Goal: Information Seeking & Learning: Find specific page/section

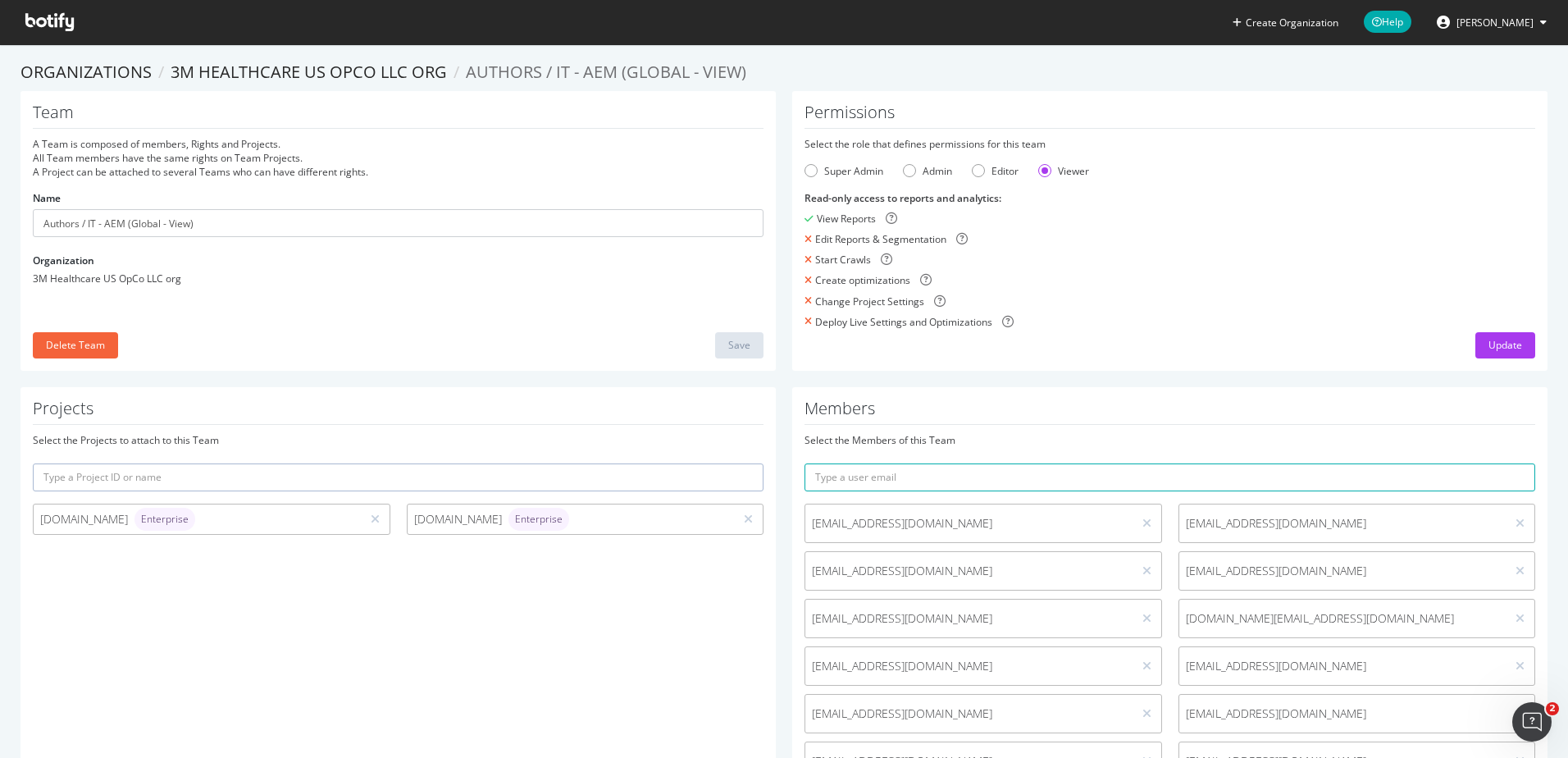
scroll to position [86, 0]
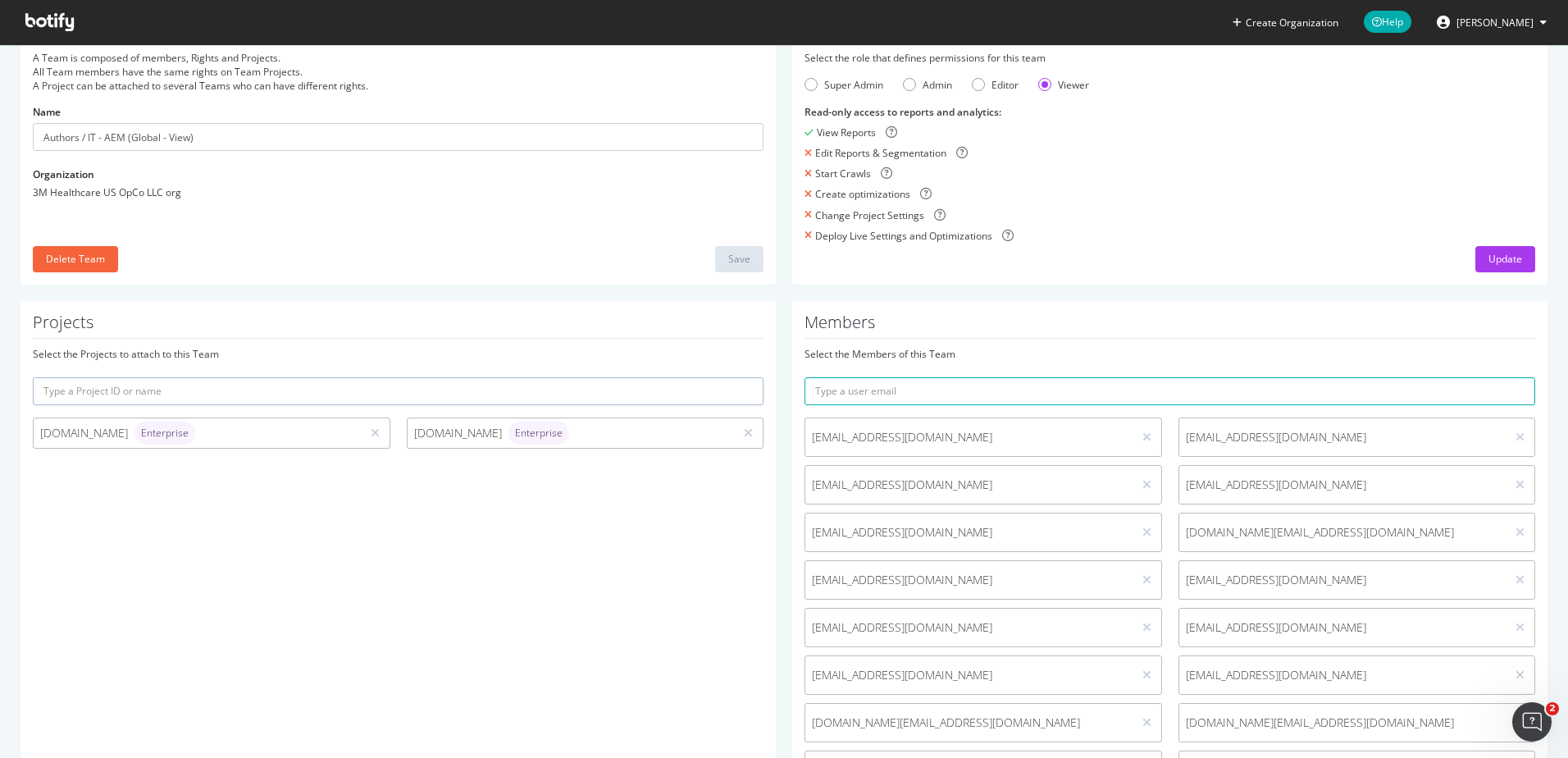
click at [67, 27] on icon at bounding box center [49, 22] width 48 height 18
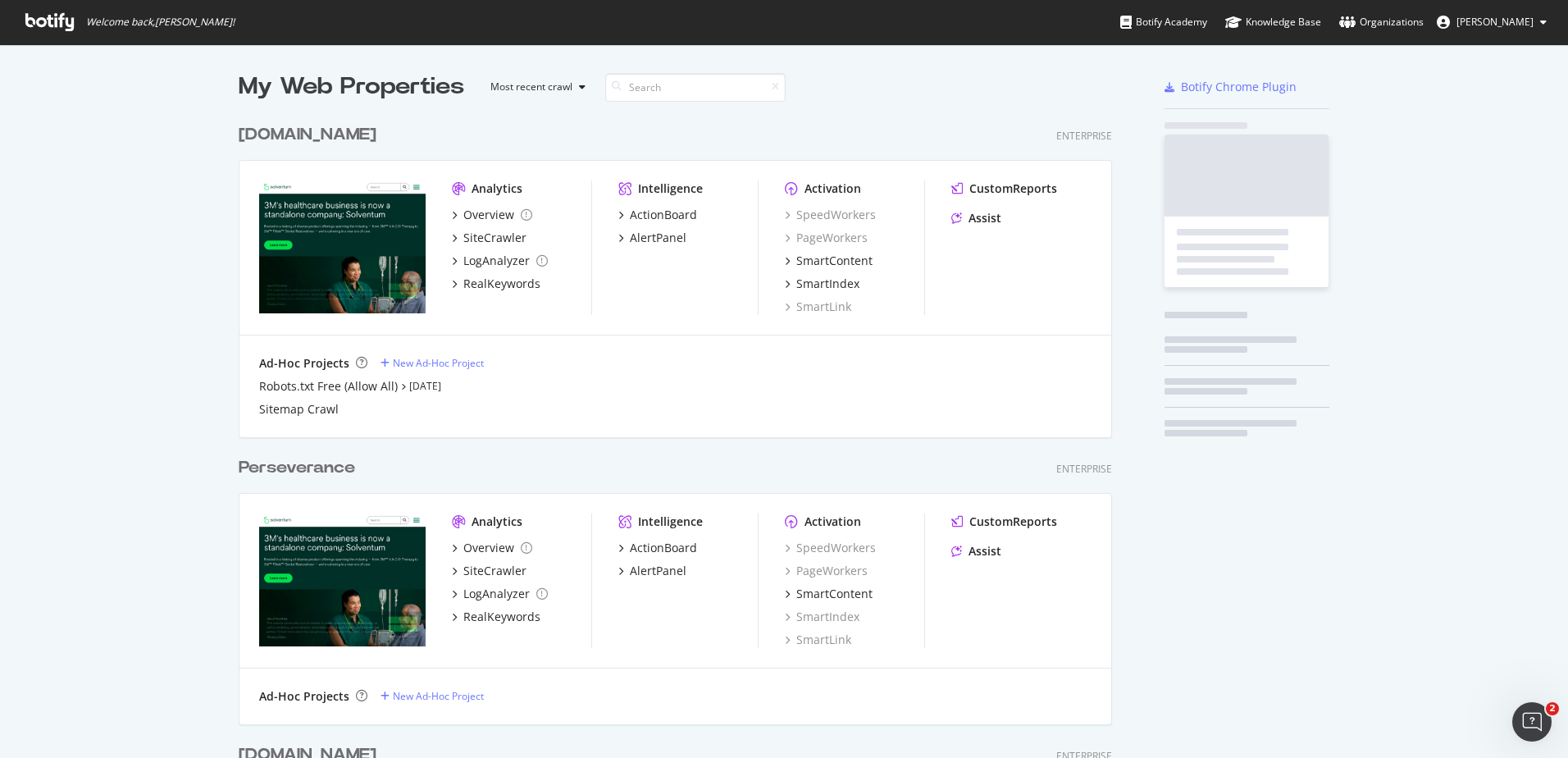
scroll to position [1228, 874]
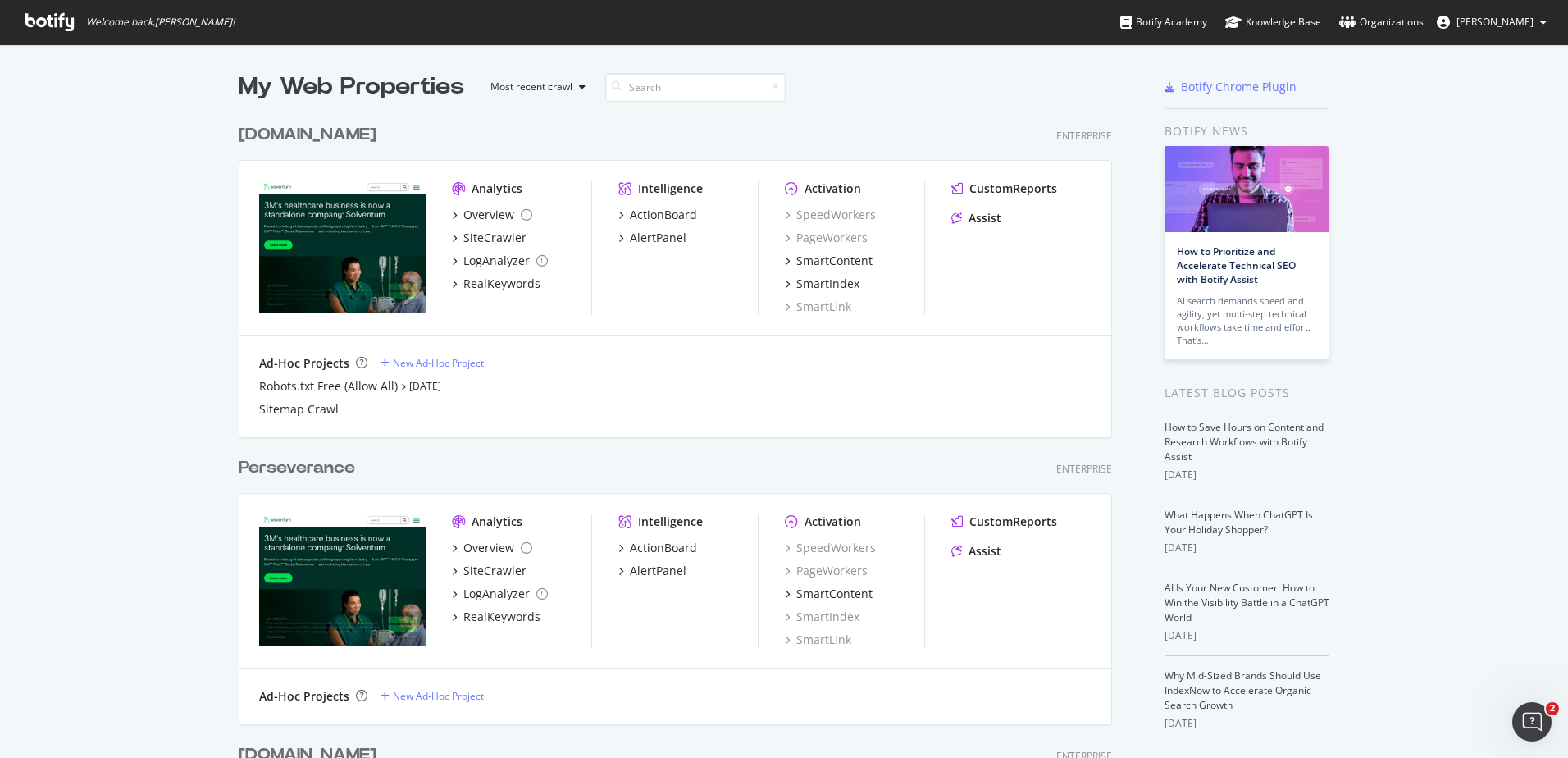
click at [316, 143] on div "[DOMAIN_NAME]" at bounding box center [307, 135] width 138 height 24
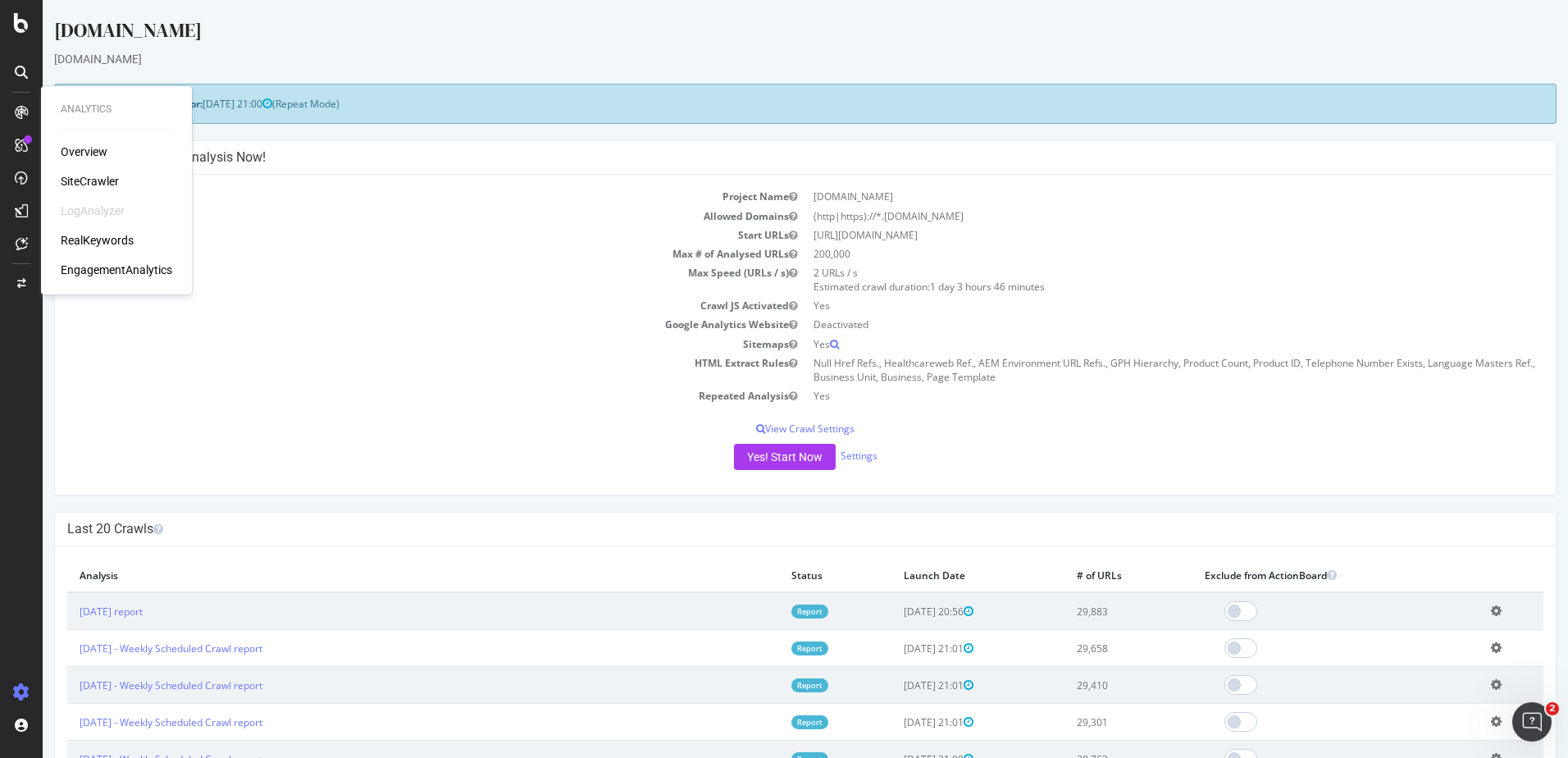
click at [85, 184] on div "SiteCrawler" at bounding box center [90, 181] width 58 height 17
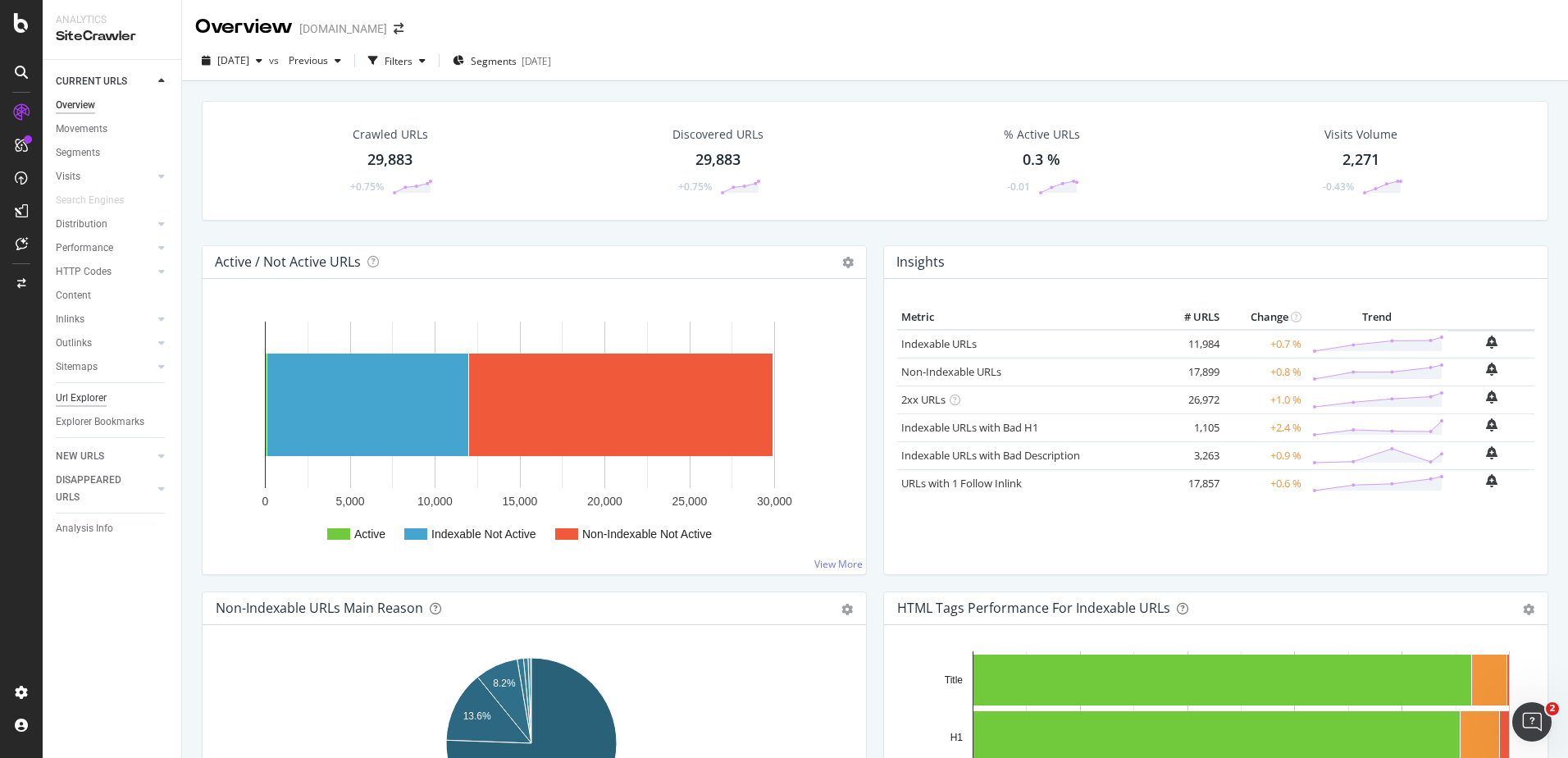
click at [93, 397] on div "Url Explorer" at bounding box center [82, 398] width 51 height 17
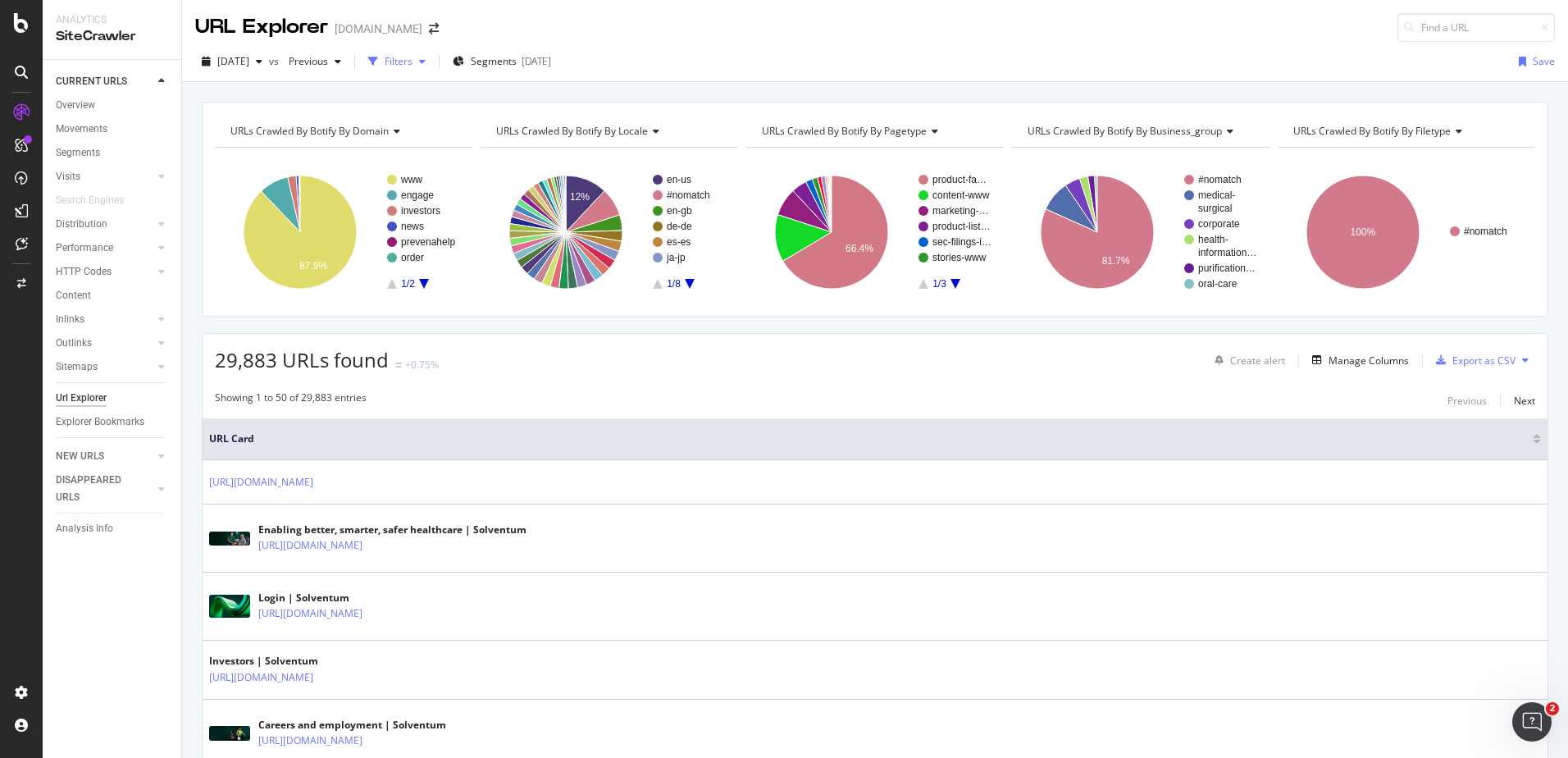
click at [412, 60] on div "Filters" at bounding box center [399, 61] width 28 height 14
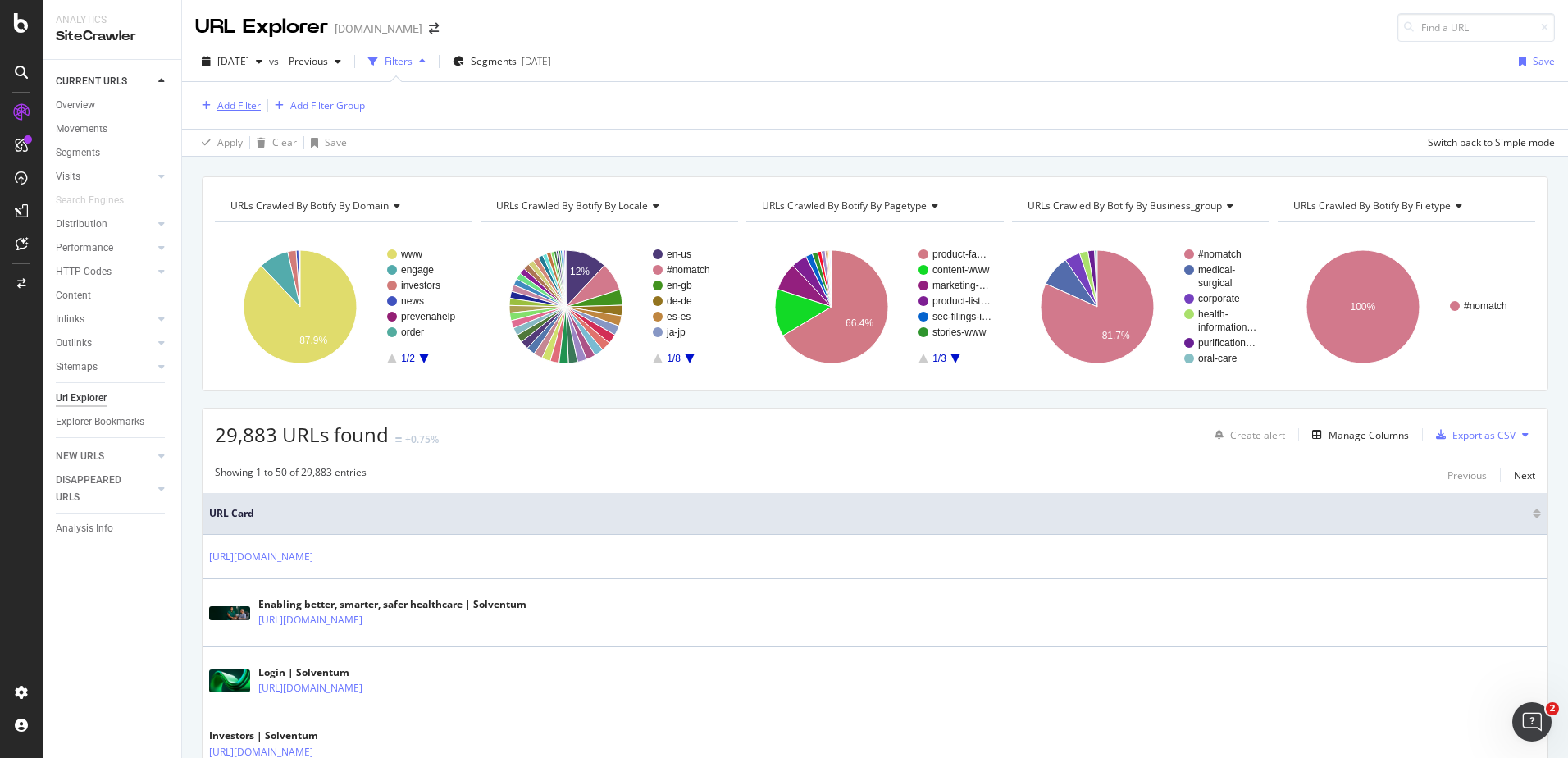
click at [230, 105] on div "Add Filter" at bounding box center [239, 105] width 43 height 14
type input "/"
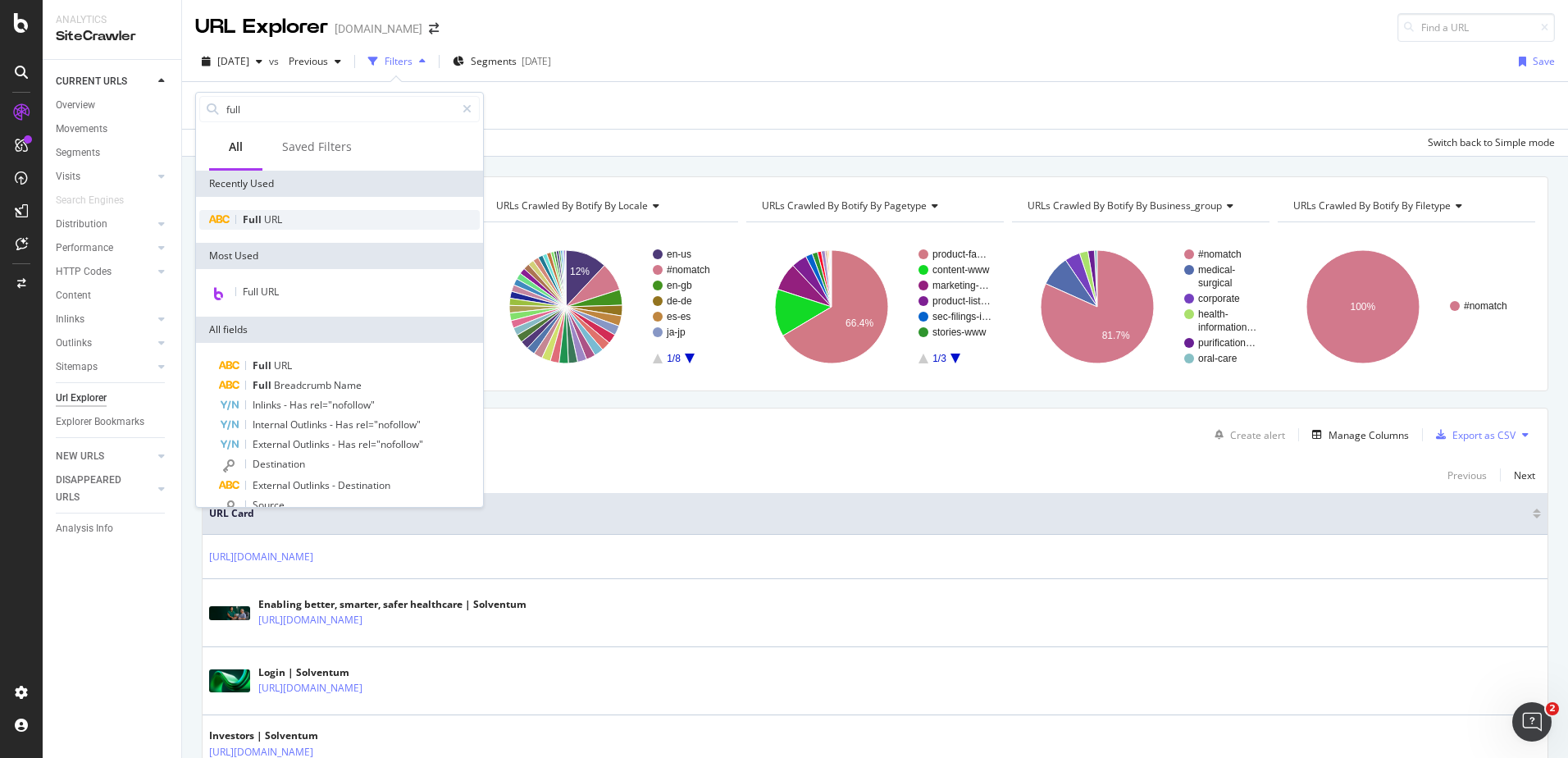
type input "full"
click at [281, 214] on span "URL" at bounding box center [273, 220] width 18 height 14
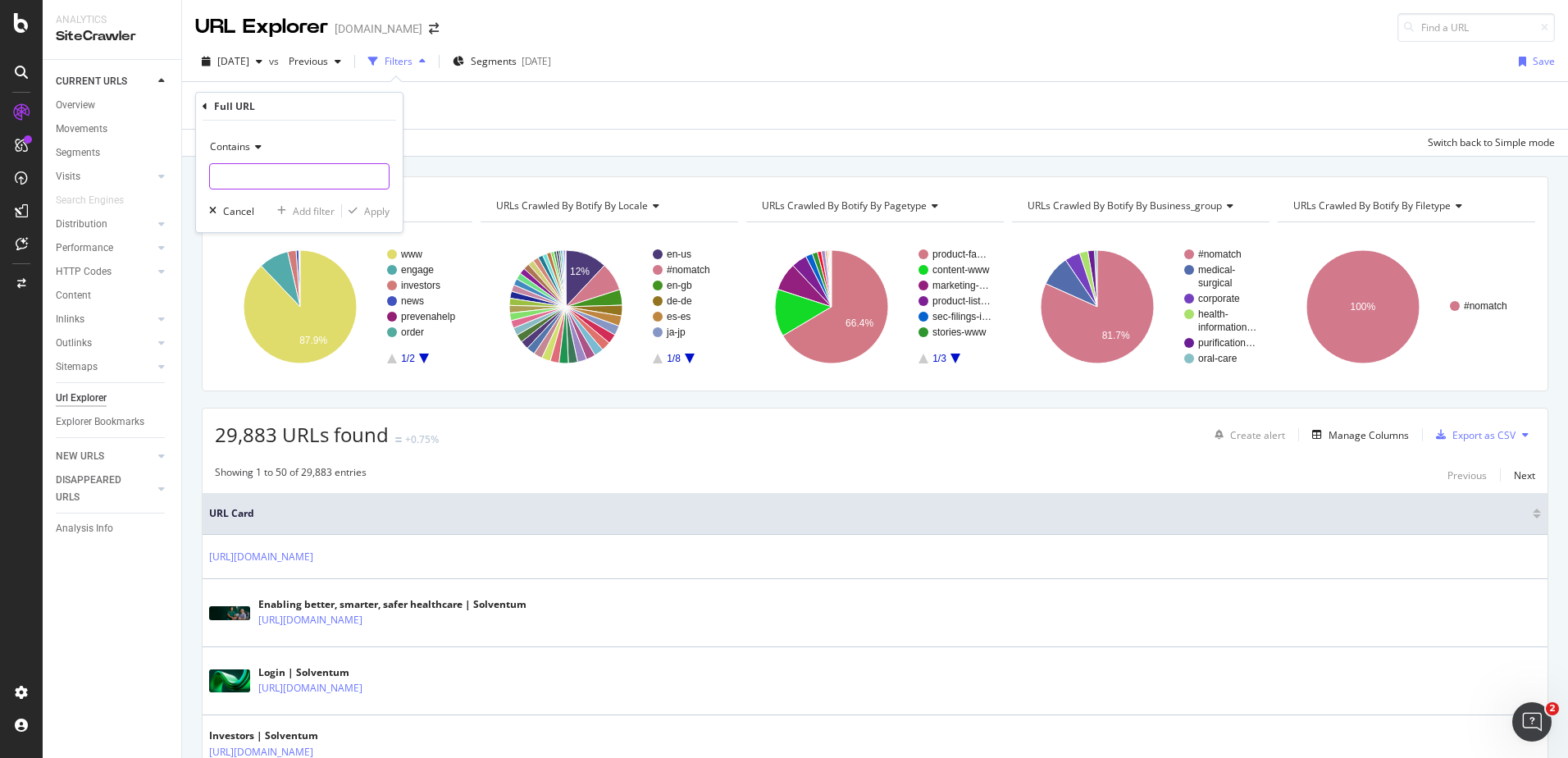
click at [232, 184] on input "text" at bounding box center [299, 176] width 179 height 27
type input "/es-cl/home/"
click at [364, 211] on div "Apply" at bounding box center [377, 211] width 26 height 14
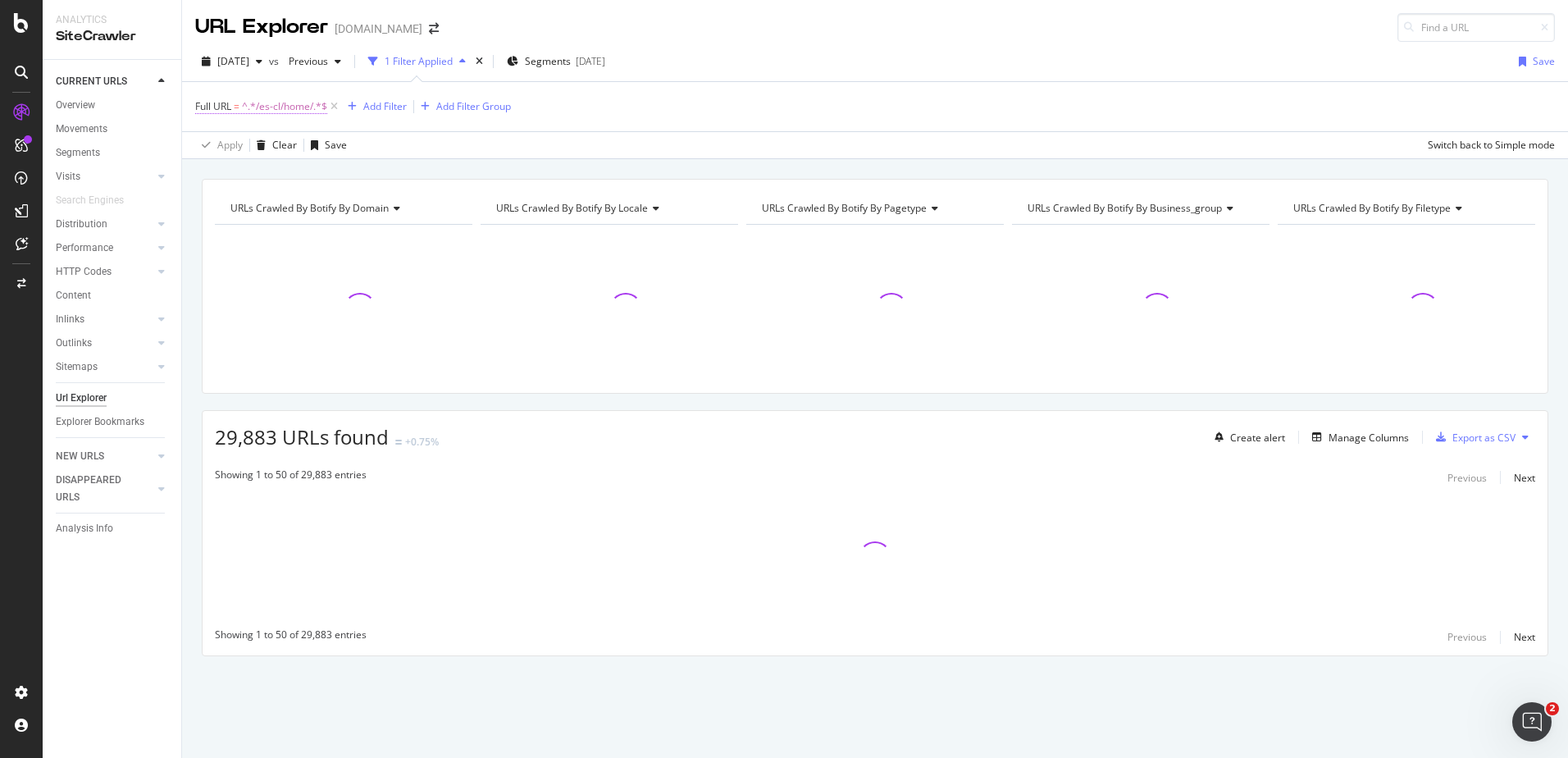
click at [277, 109] on span "^.*/es-cl/home/.*$" at bounding box center [284, 106] width 86 height 23
click at [248, 145] on span "Contains" at bounding box center [229, 145] width 40 height 14
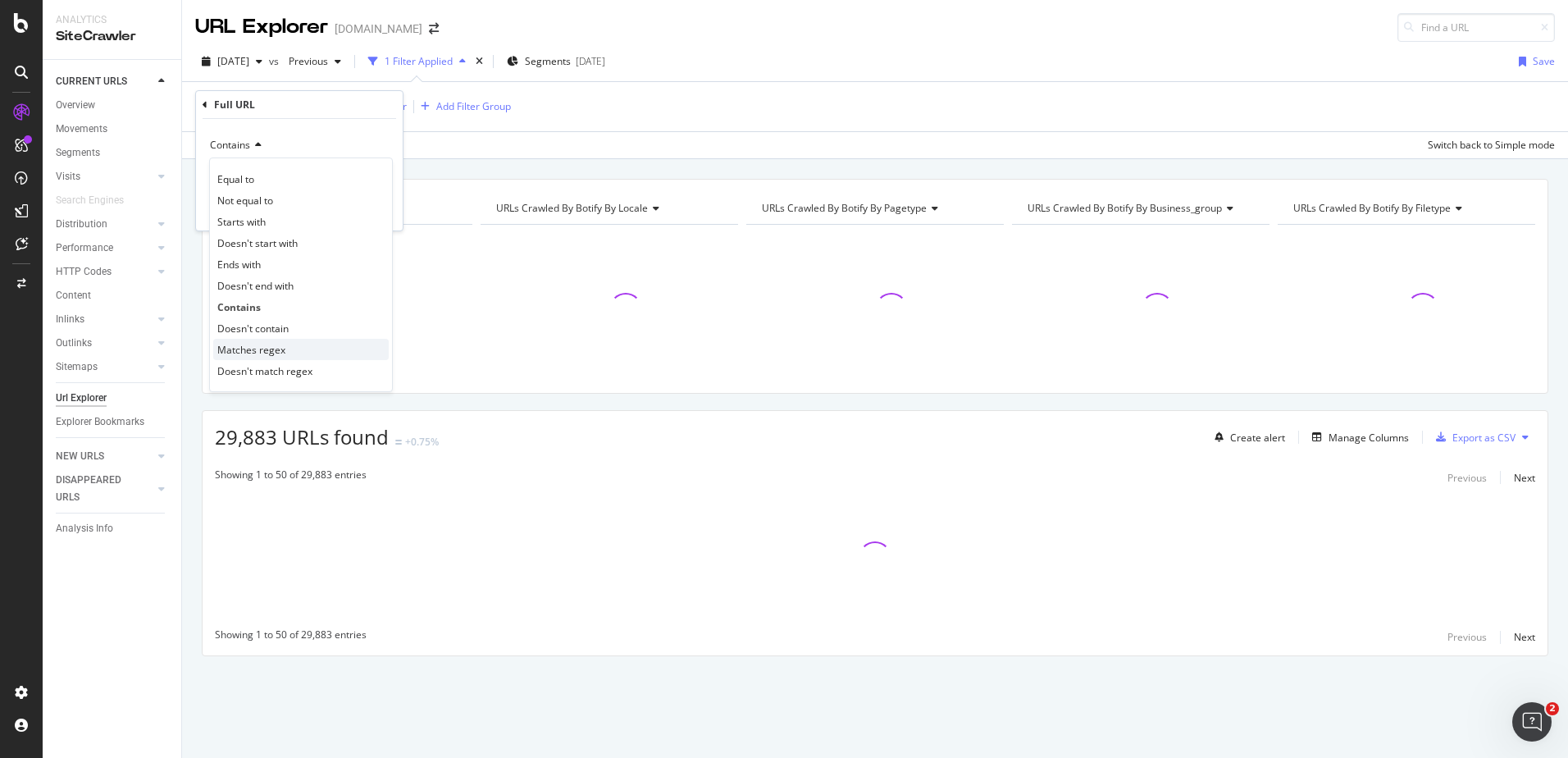
click at [278, 347] on span "Matches regex" at bounding box center [251, 349] width 68 height 14
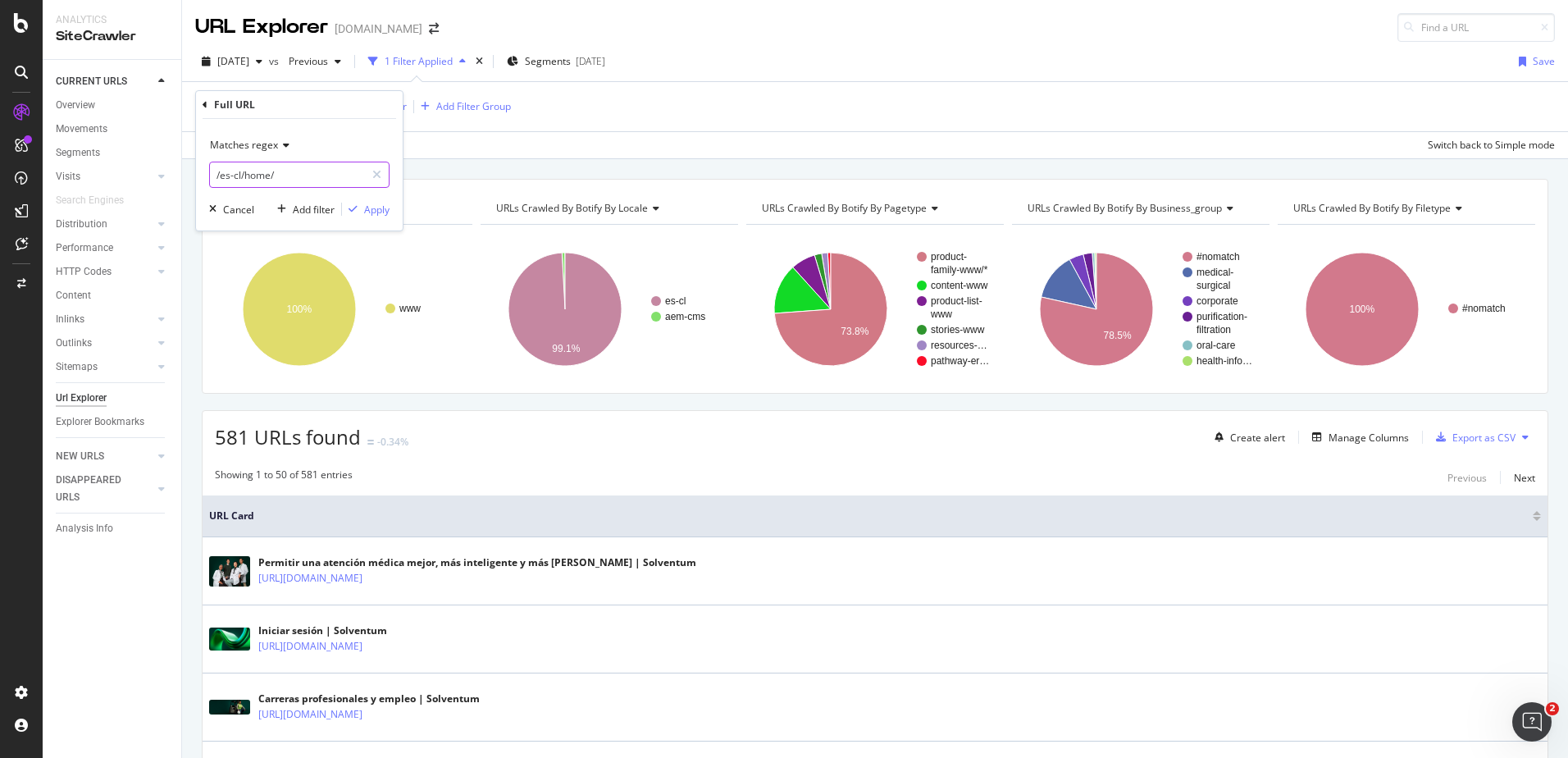
click at [305, 184] on input "/es-cl/home/" at bounding box center [286, 174] width 155 height 27
type input "/es-cl/home/|/es-co/home/"
click at [378, 214] on div "Apply" at bounding box center [377, 210] width 26 height 14
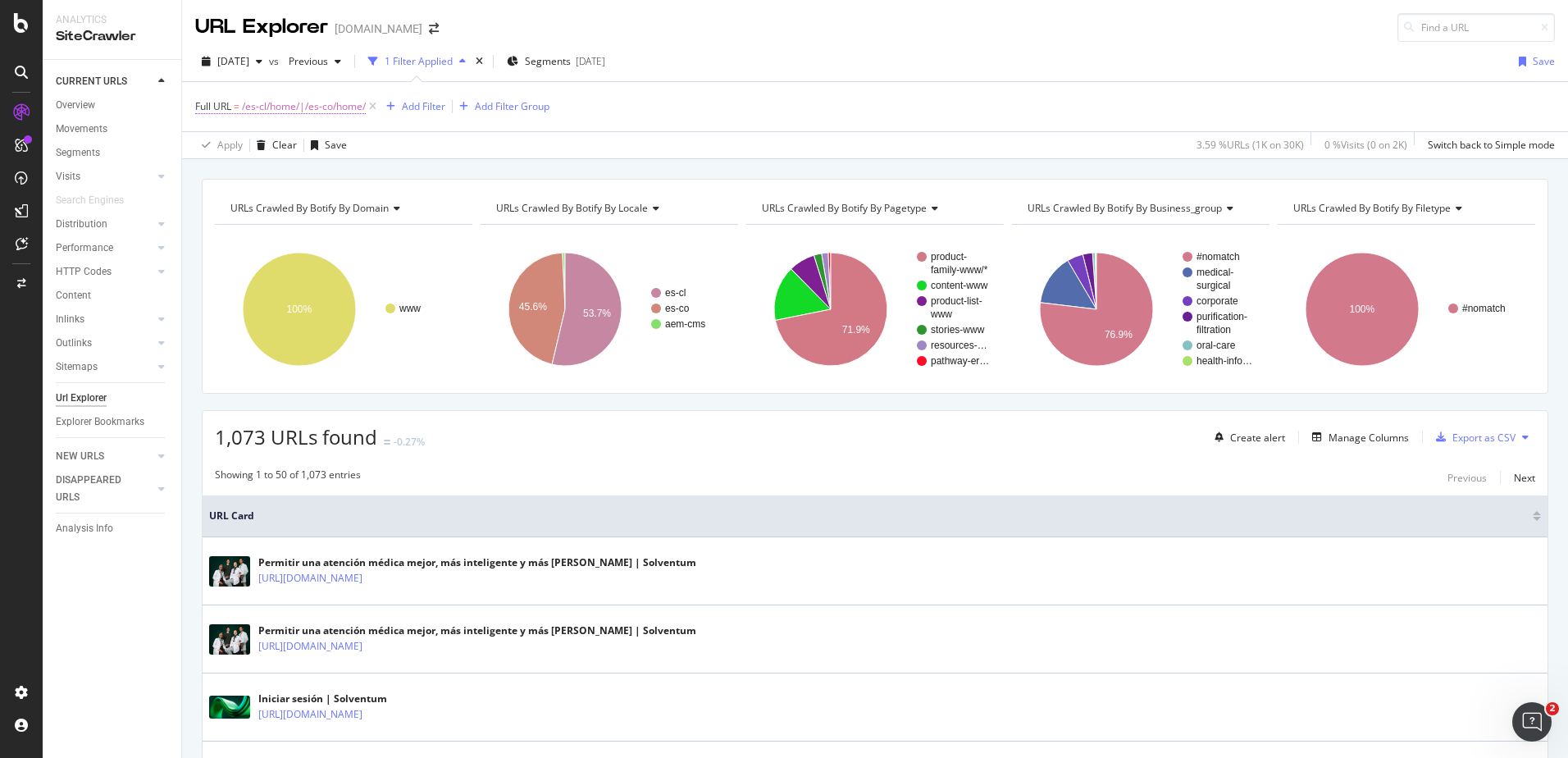
click at [304, 108] on span "/es-cl/home/|/es-co/home/" at bounding box center [304, 106] width 124 height 23
click at [273, 144] on span "Matches regex" at bounding box center [243, 145] width 68 height 14
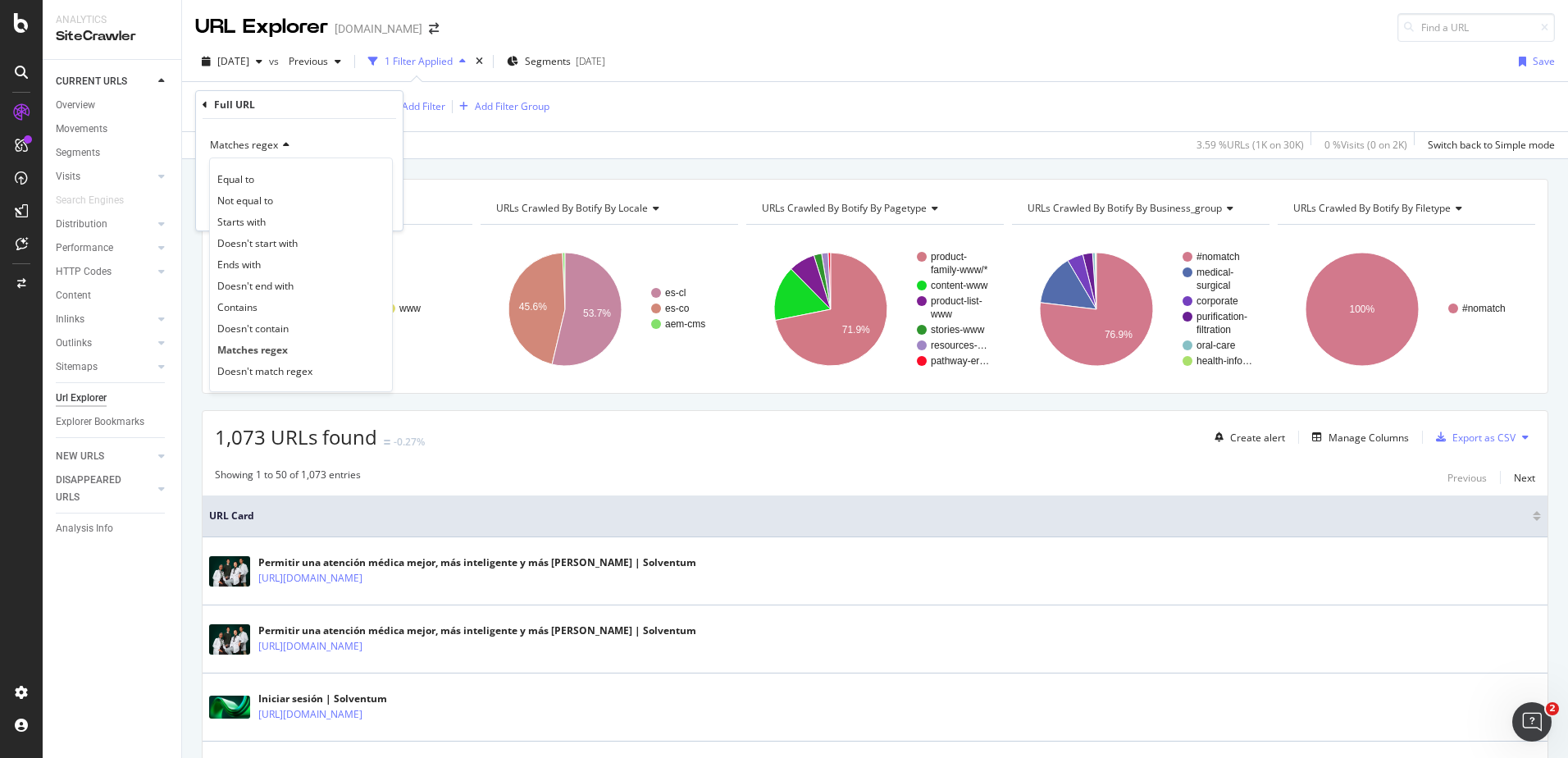
click at [273, 144] on span "Matches regex" at bounding box center [243, 145] width 68 height 14
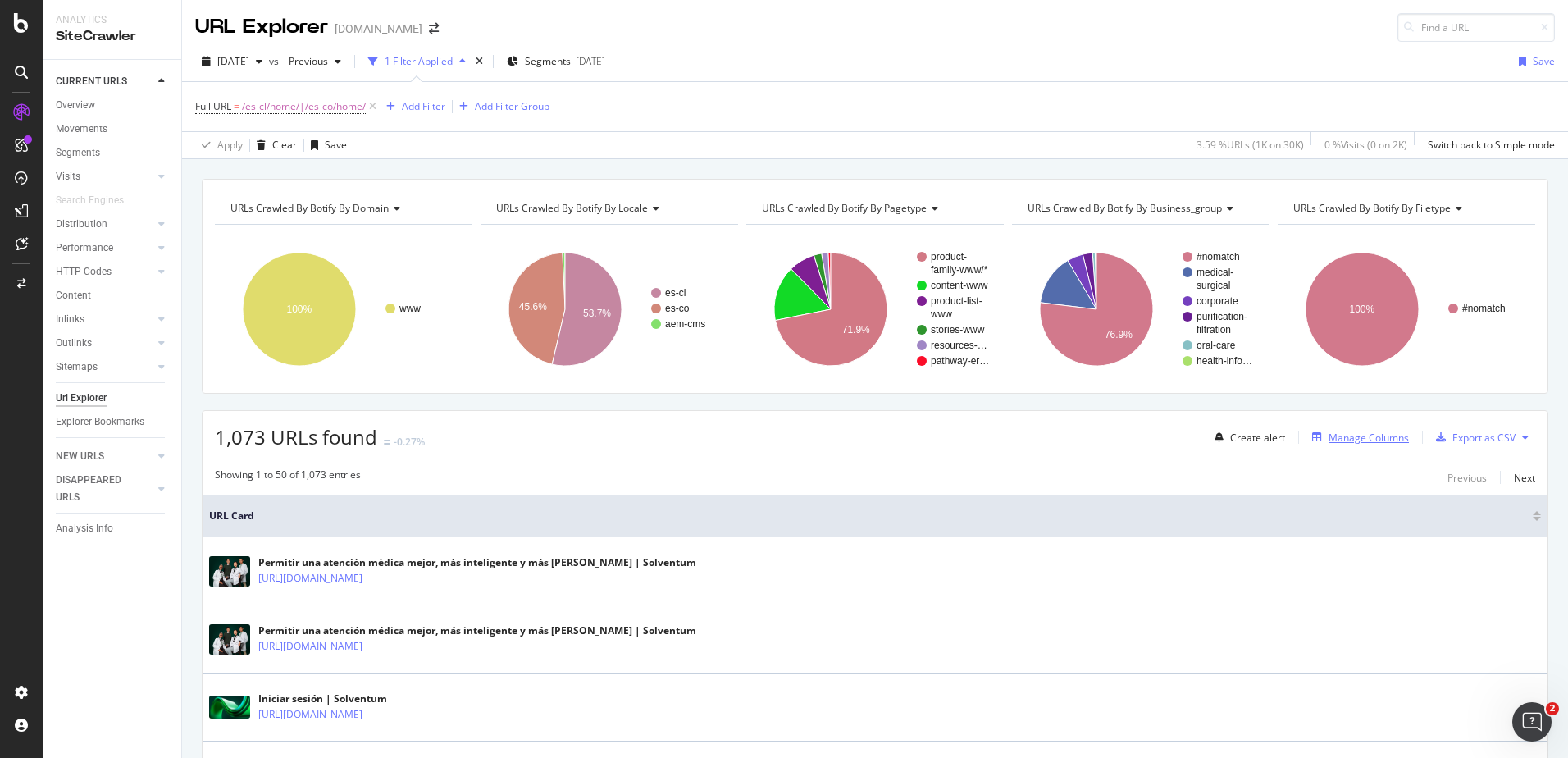
click at [1366, 440] on div "Manage Columns" at bounding box center [1369, 437] width 81 height 14
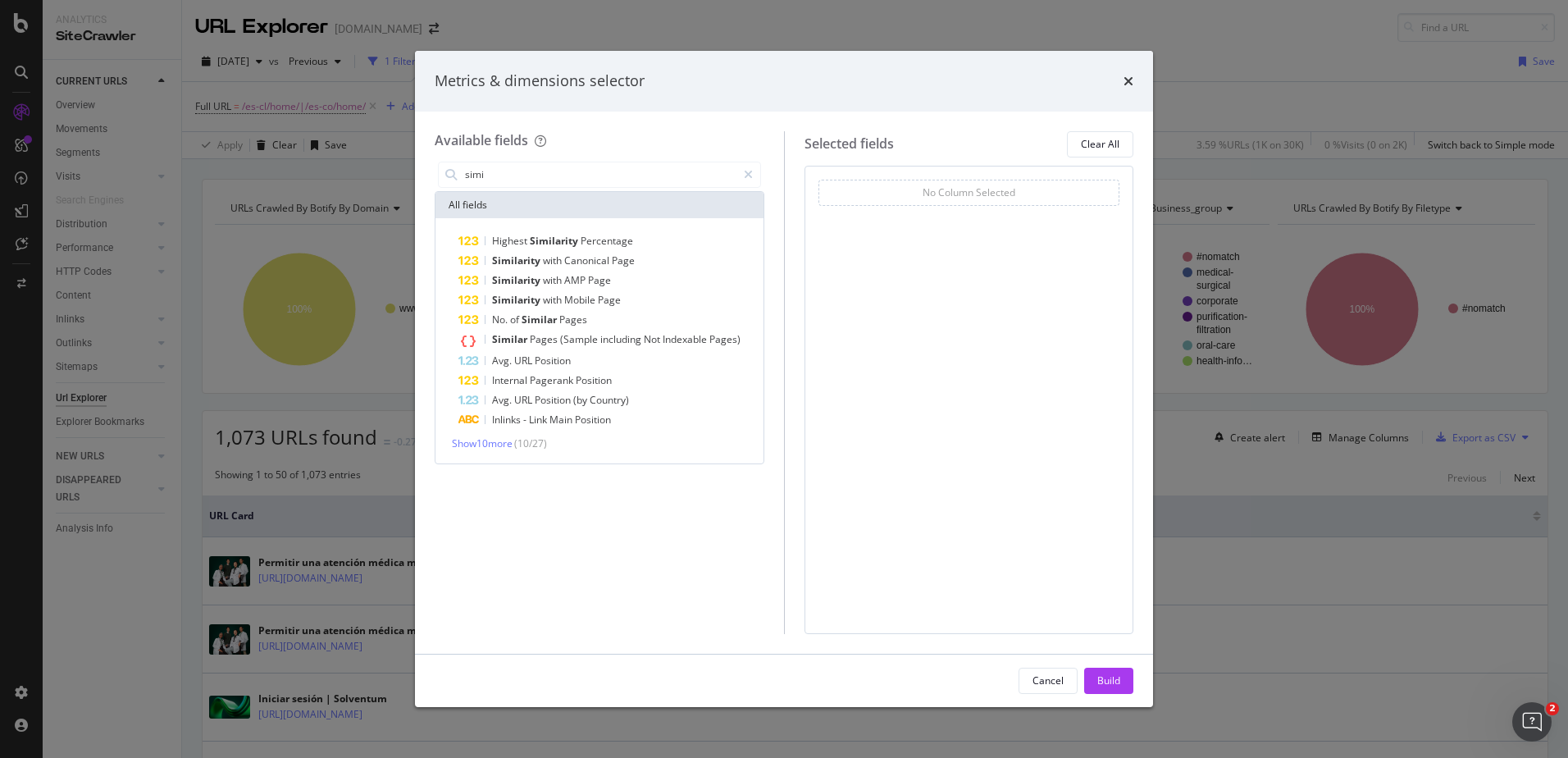
click at [578, 229] on div "Highest Similarity Percentage Similarity with Canonical Page Similarity with AM…" at bounding box center [598, 341] width 328 height 245
click at [578, 235] on span "Similarity" at bounding box center [555, 240] width 51 height 14
click at [506, 174] on input "simi" at bounding box center [599, 174] width 273 height 25
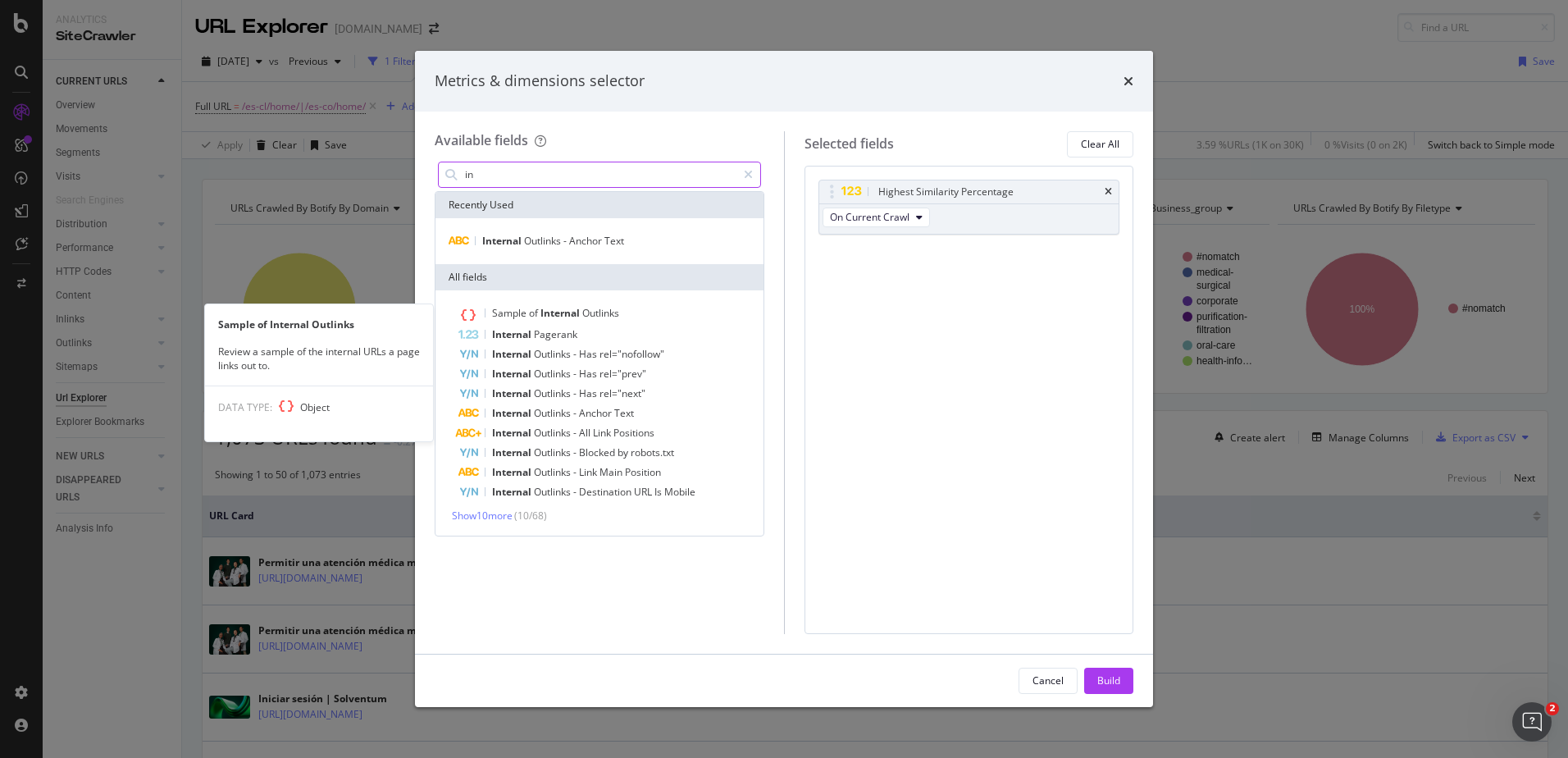
type input "i"
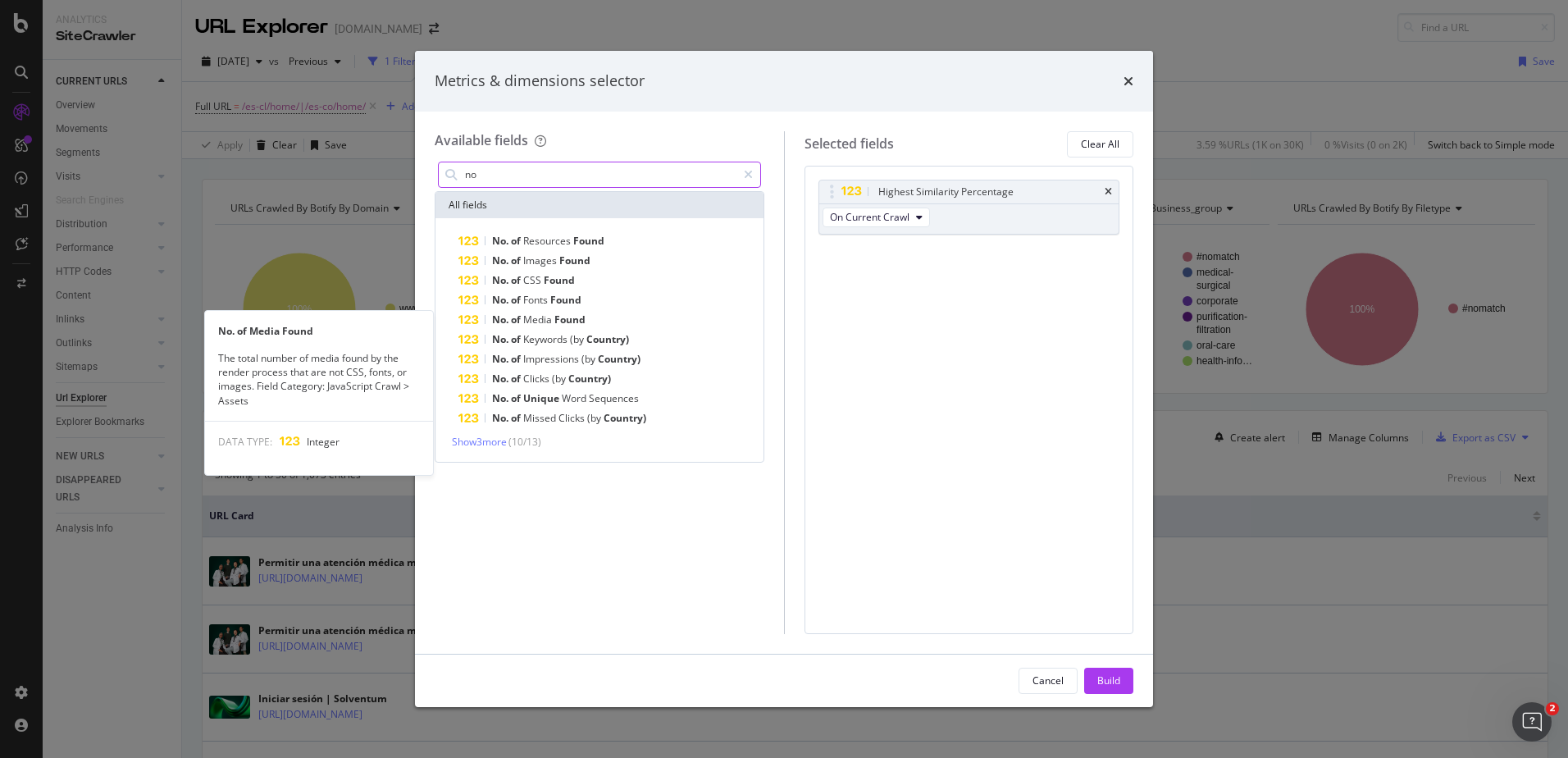
type input "n"
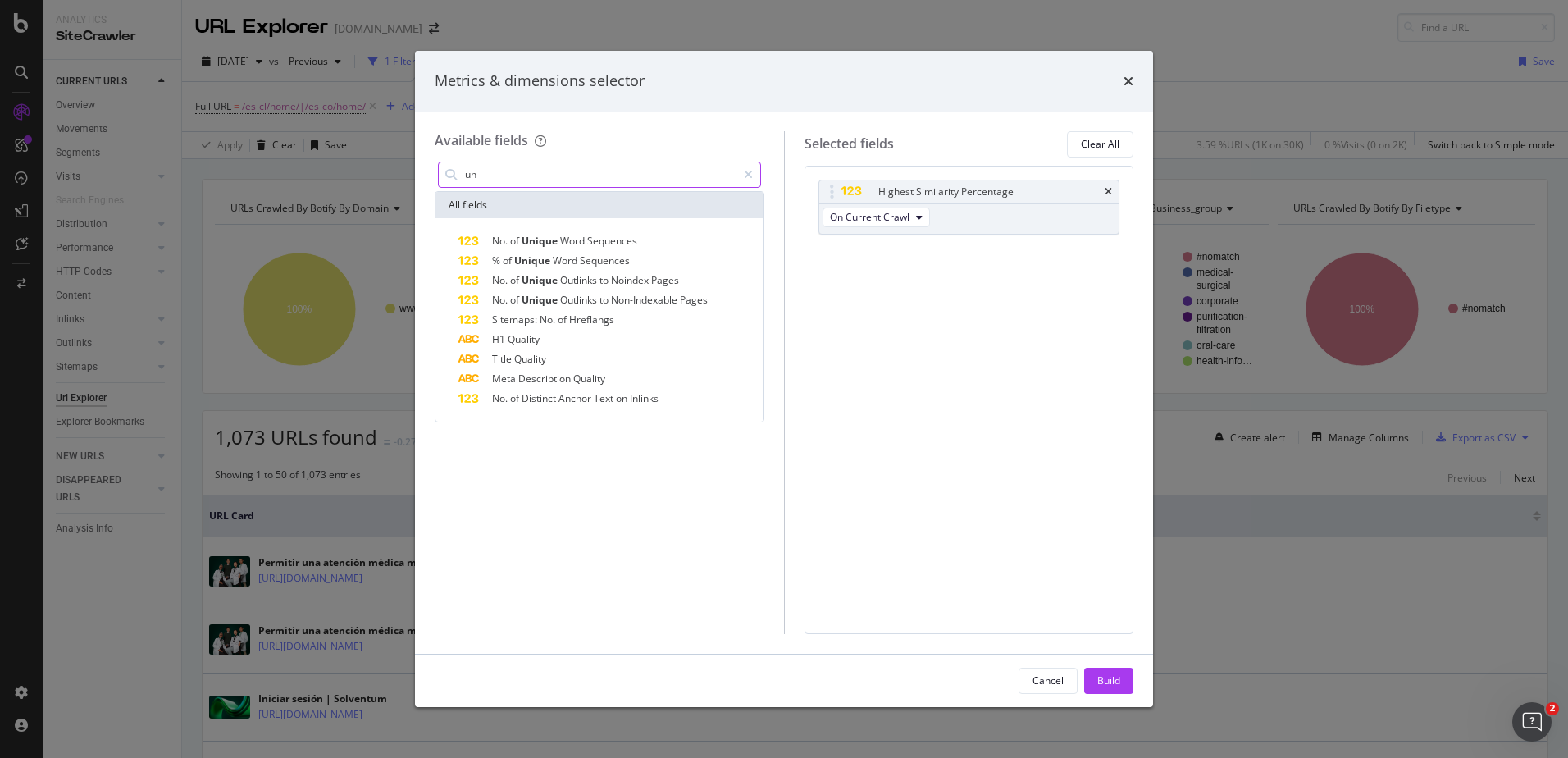
type input "u"
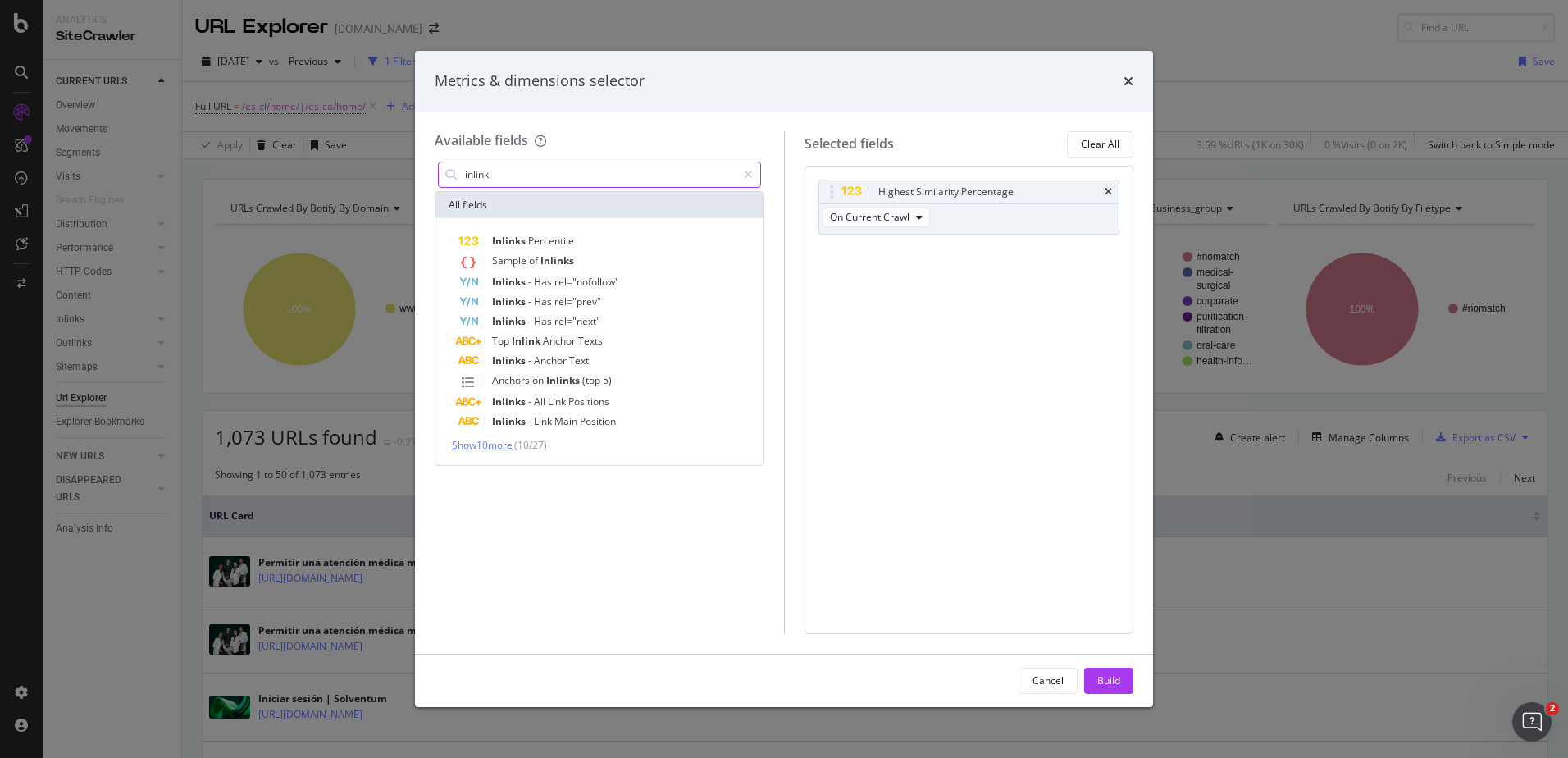
type input "inlink"
click at [502, 438] on span "Show 10 more" at bounding box center [482, 445] width 61 height 14
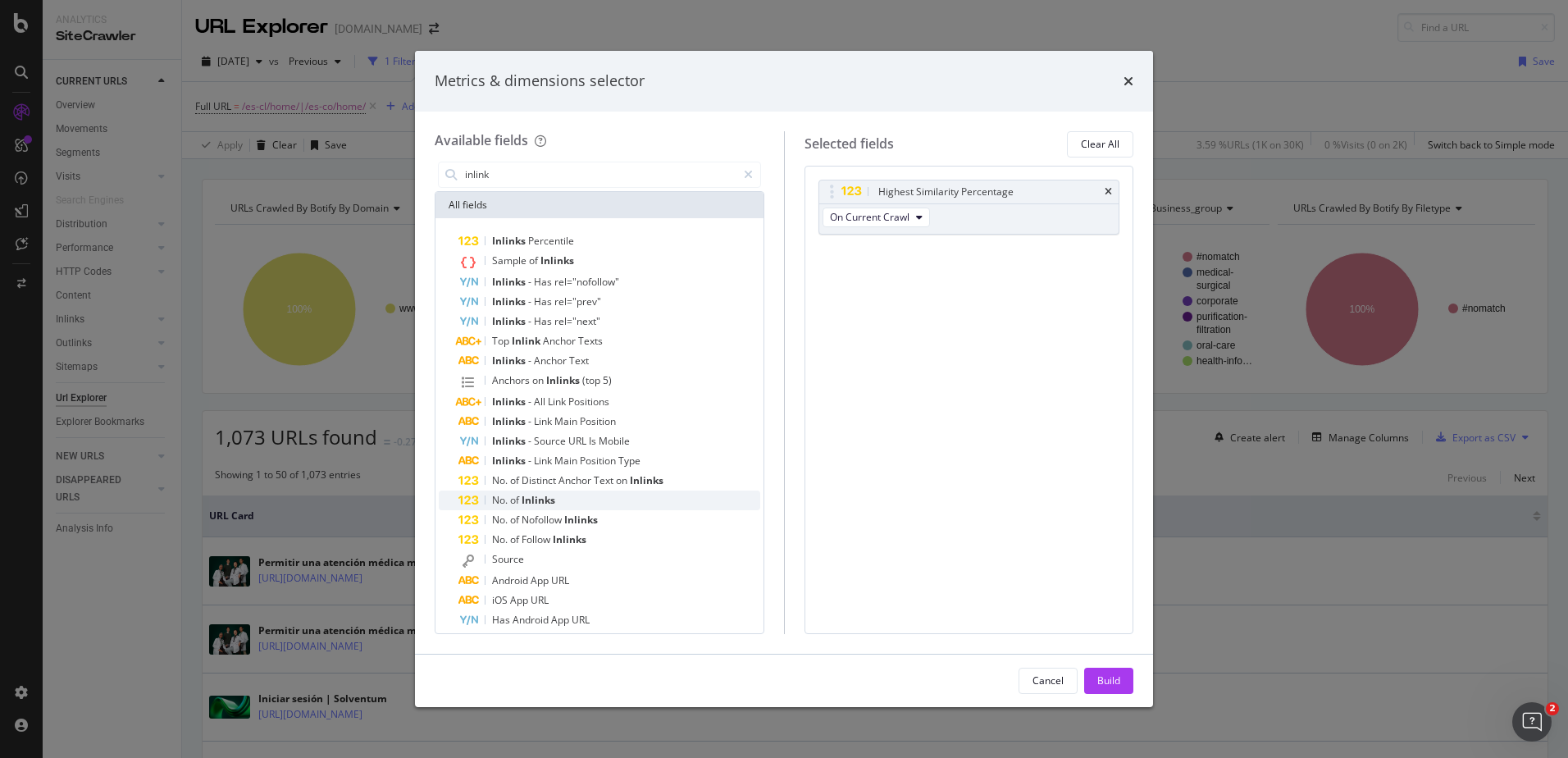
click at [513, 496] on span "of" at bounding box center [516, 500] width 12 height 14
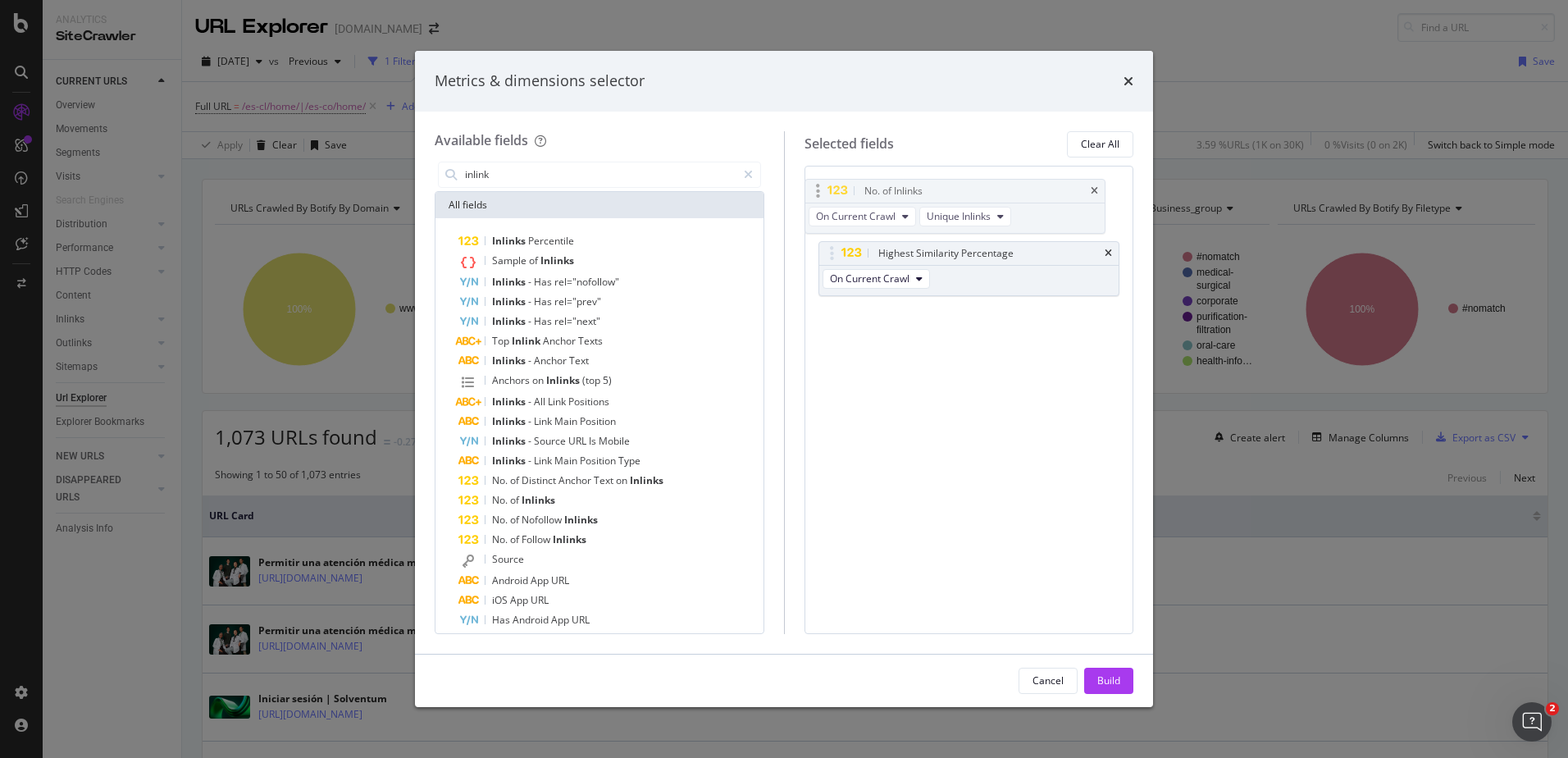
drag, startPoint x: 838, startPoint y: 249, endPoint x: 824, endPoint y: 187, distance: 63.6
click at [824, 187] on body "Analytics SiteCrawler CURRENT URLS Overview Movements Segments Visits Analysis …" at bounding box center [784, 379] width 1568 height 758
click at [1099, 680] on div "Build" at bounding box center [1108, 680] width 23 height 14
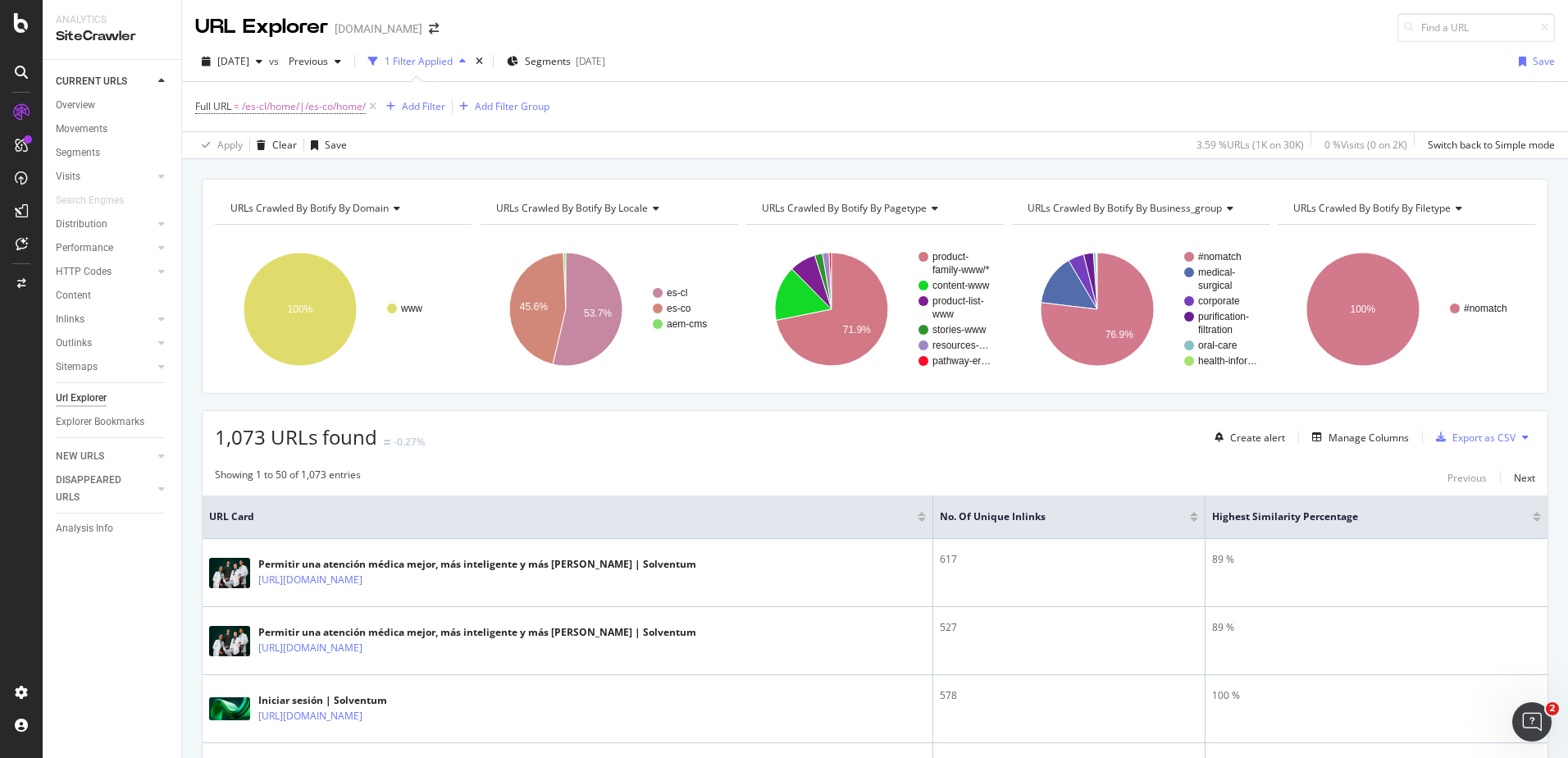
click at [1099, 680] on td "578" at bounding box center [1069, 709] width 273 height 68
click at [1326, 445] on div "Manage Columns" at bounding box center [1356, 437] width 103 height 18
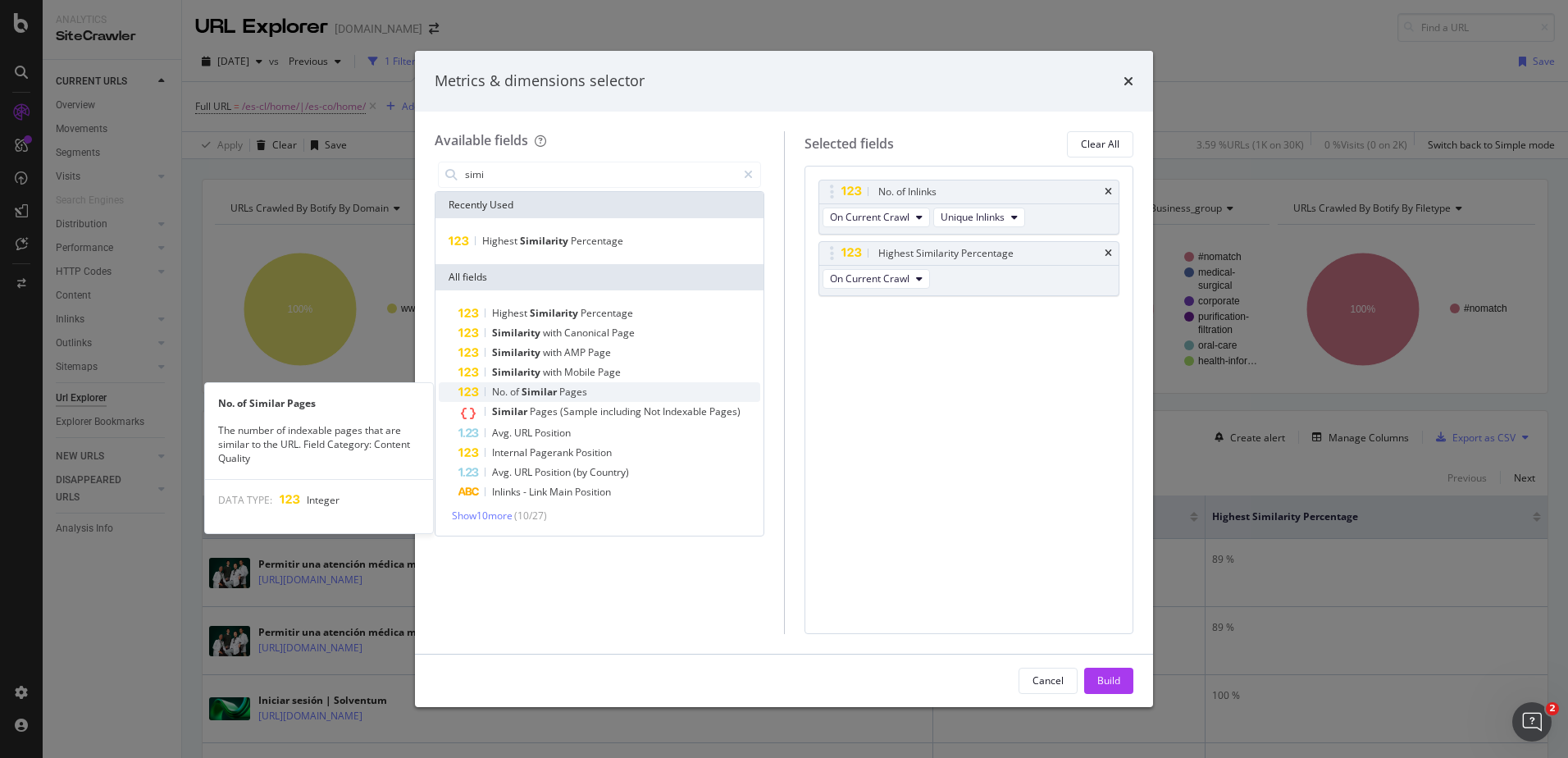
type input "simi"
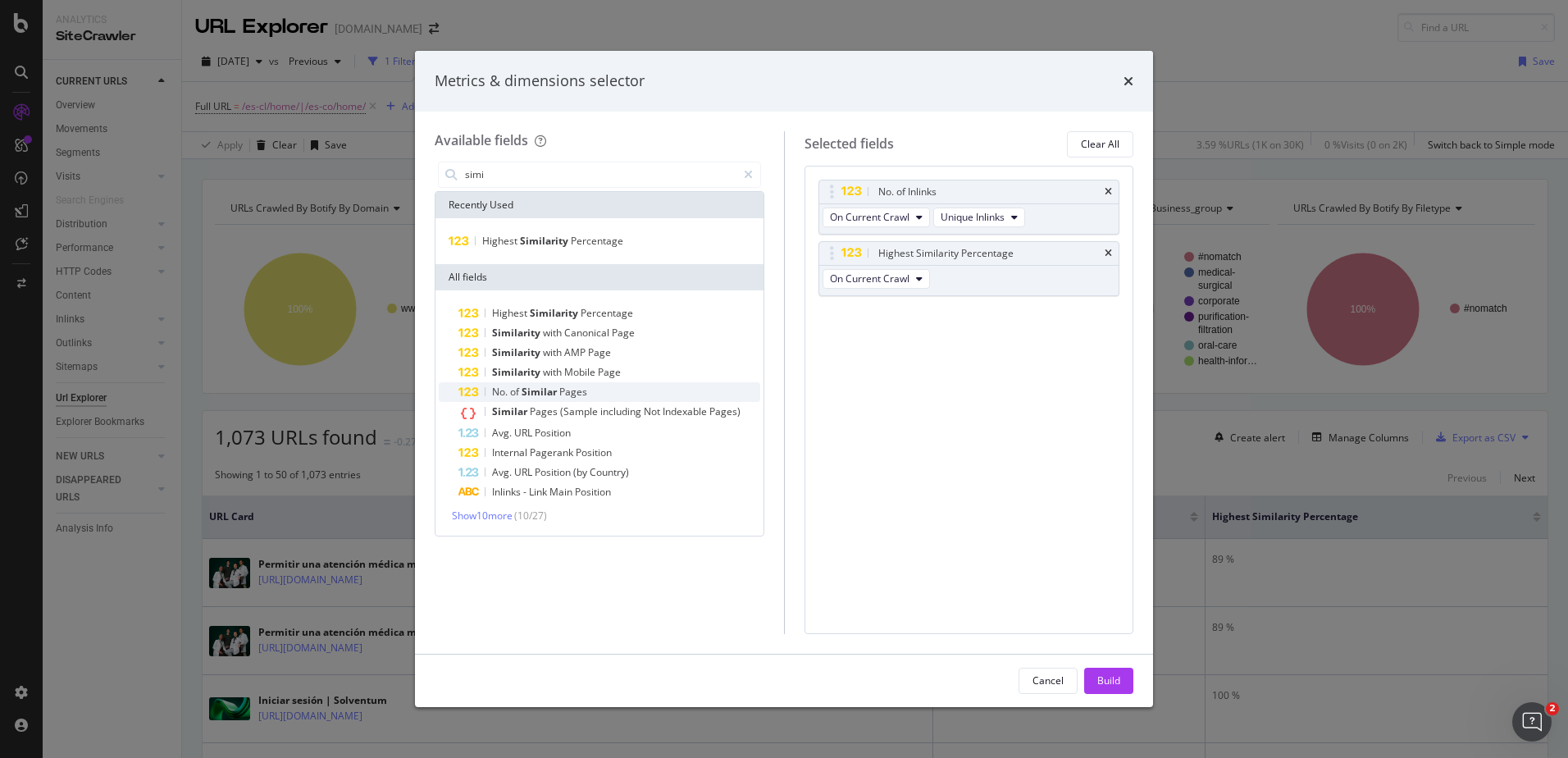
click at [574, 391] on span "Pages" at bounding box center [573, 392] width 28 height 14
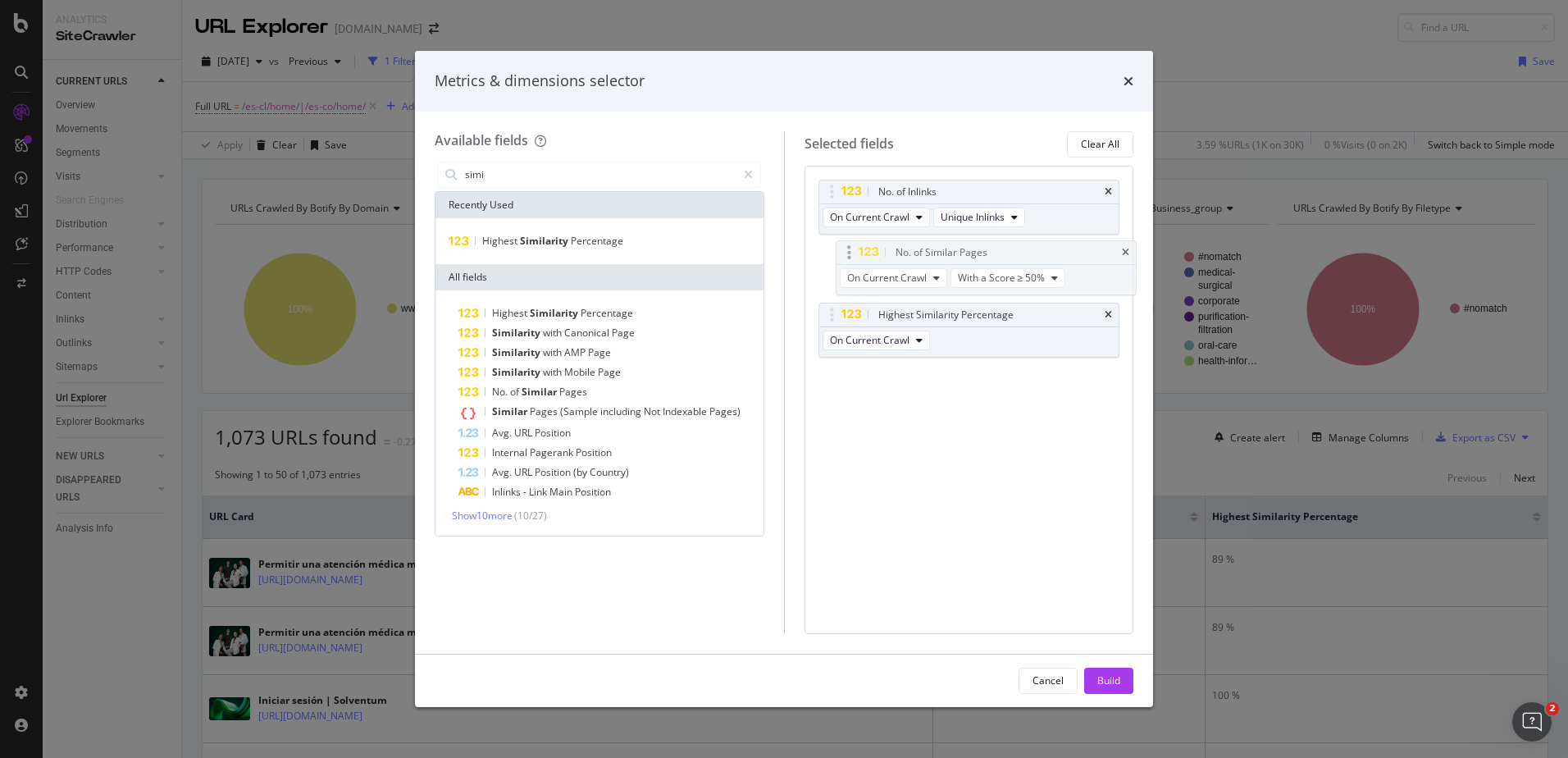
drag, startPoint x: 829, startPoint y: 312, endPoint x: 847, endPoint y: 250, distance: 64.6
click at [847, 250] on body "Analytics SiteCrawler CURRENT URLS Overview Movements Segments Visits Analysis …" at bounding box center [784, 379] width 1568 height 758
click at [1113, 676] on div "Build" at bounding box center [1108, 680] width 23 height 14
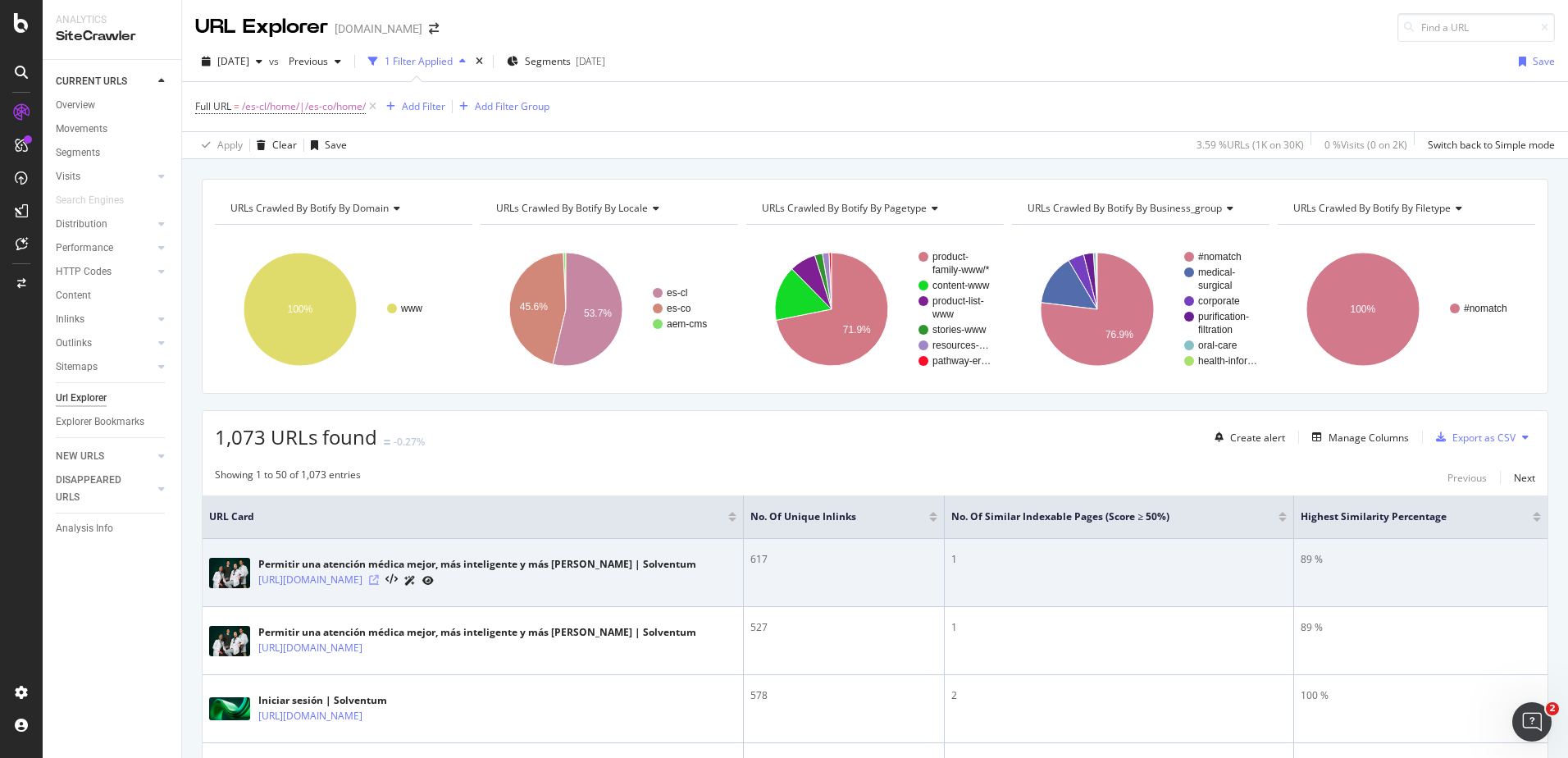
click at [379, 581] on icon at bounding box center [374, 580] width 10 height 10
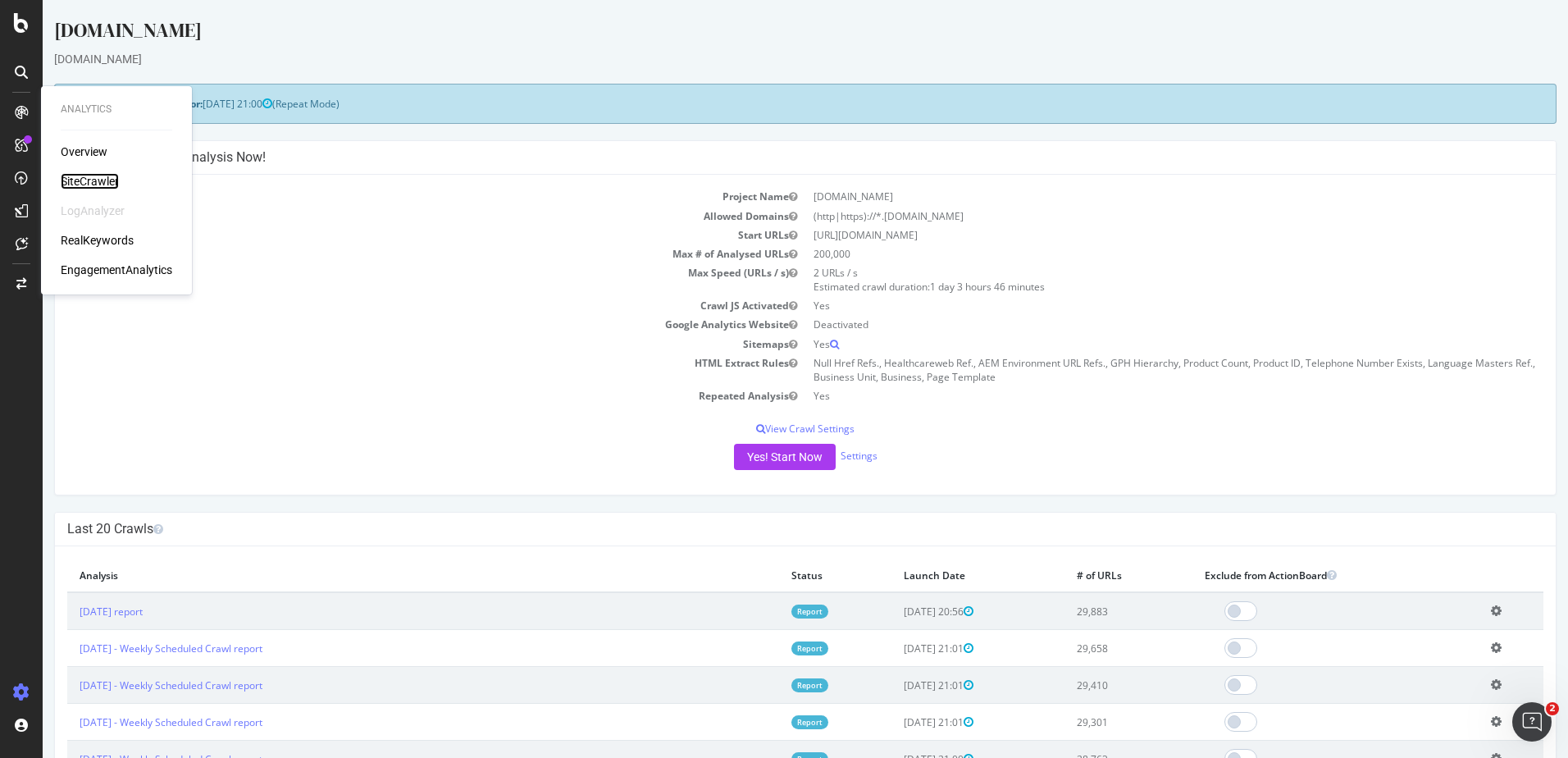
click at [93, 184] on div "SiteCrawler" at bounding box center [90, 181] width 58 height 17
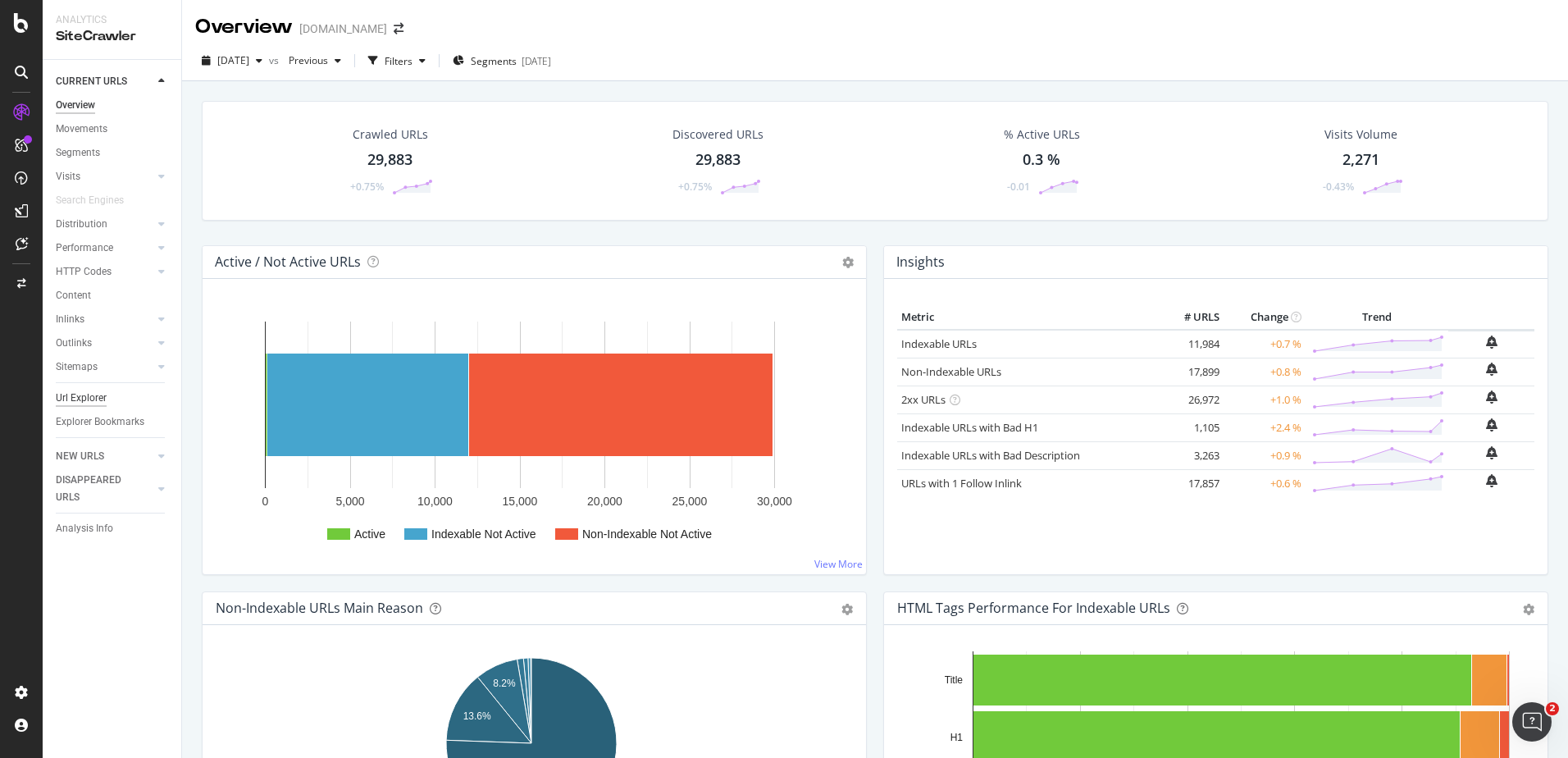
click at [84, 401] on div "Url Explorer" at bounding box center [82, 398] width 51 height 17
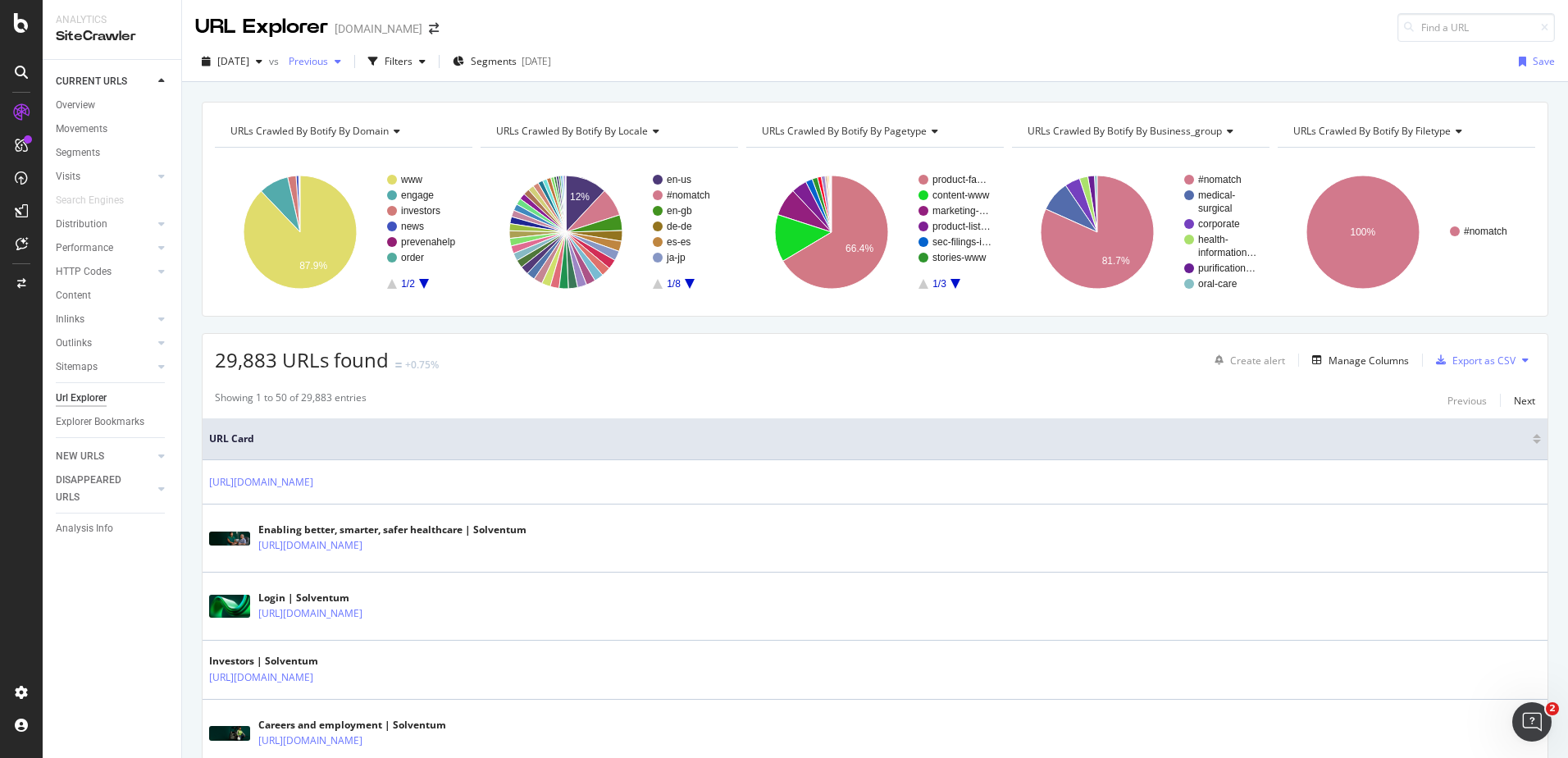
click at [328, 67] on span "Previous" at bounding box center [305, 61] width 46 height 14
click at [243, 98] on div "URLs Crawled By Botify By domain Chart (by Value) Table Expand Export as CSV Ex…" at bounding box center [875, 101] width 1386 height 39
click at [432, 72] on div "Filters" at bounding box center [397, 61] width 71 height 25
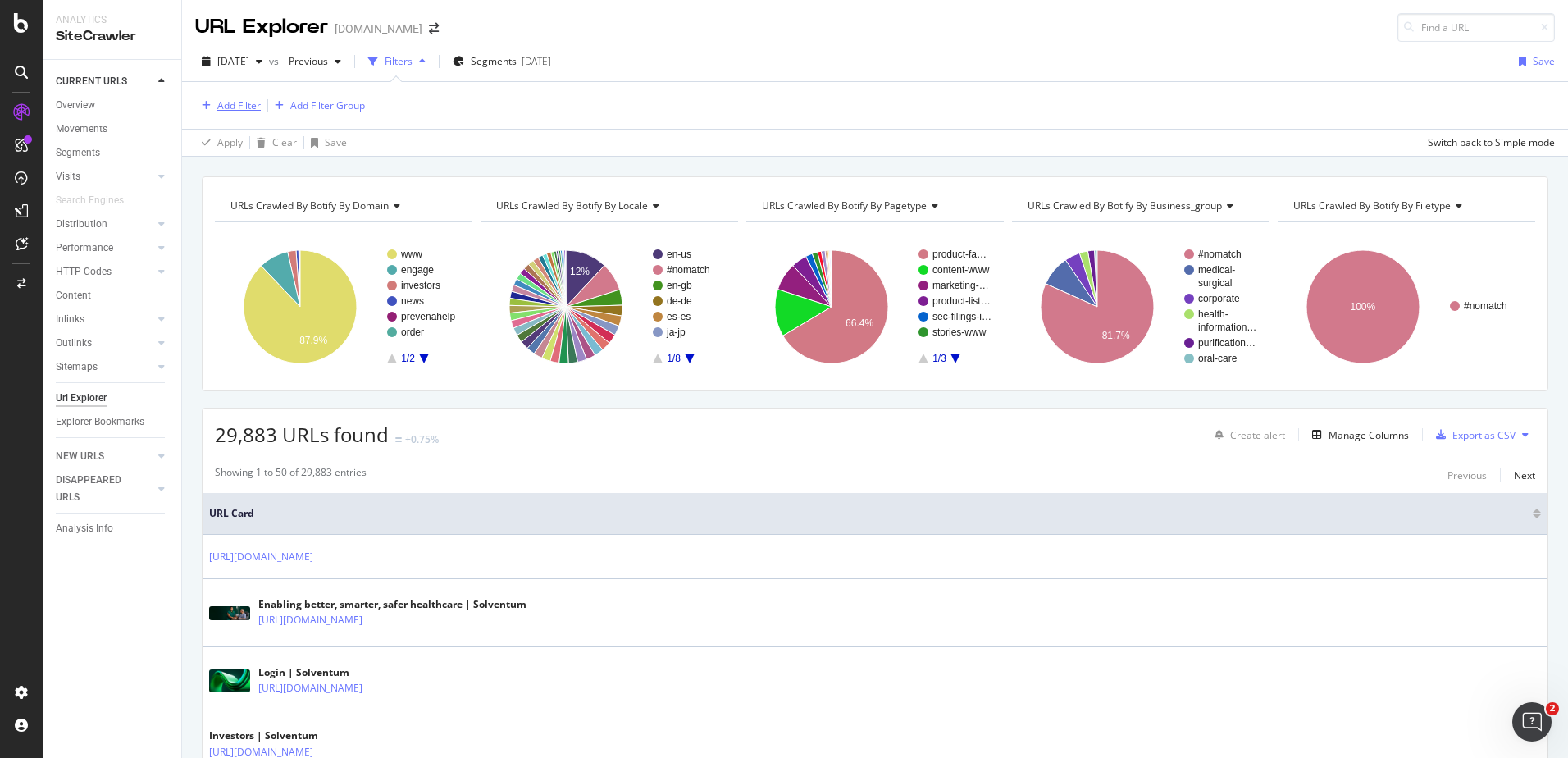
click at [240, 111] on div "Add Filter" at bounding box center [239, 105] width 43 height 14
type input "/"
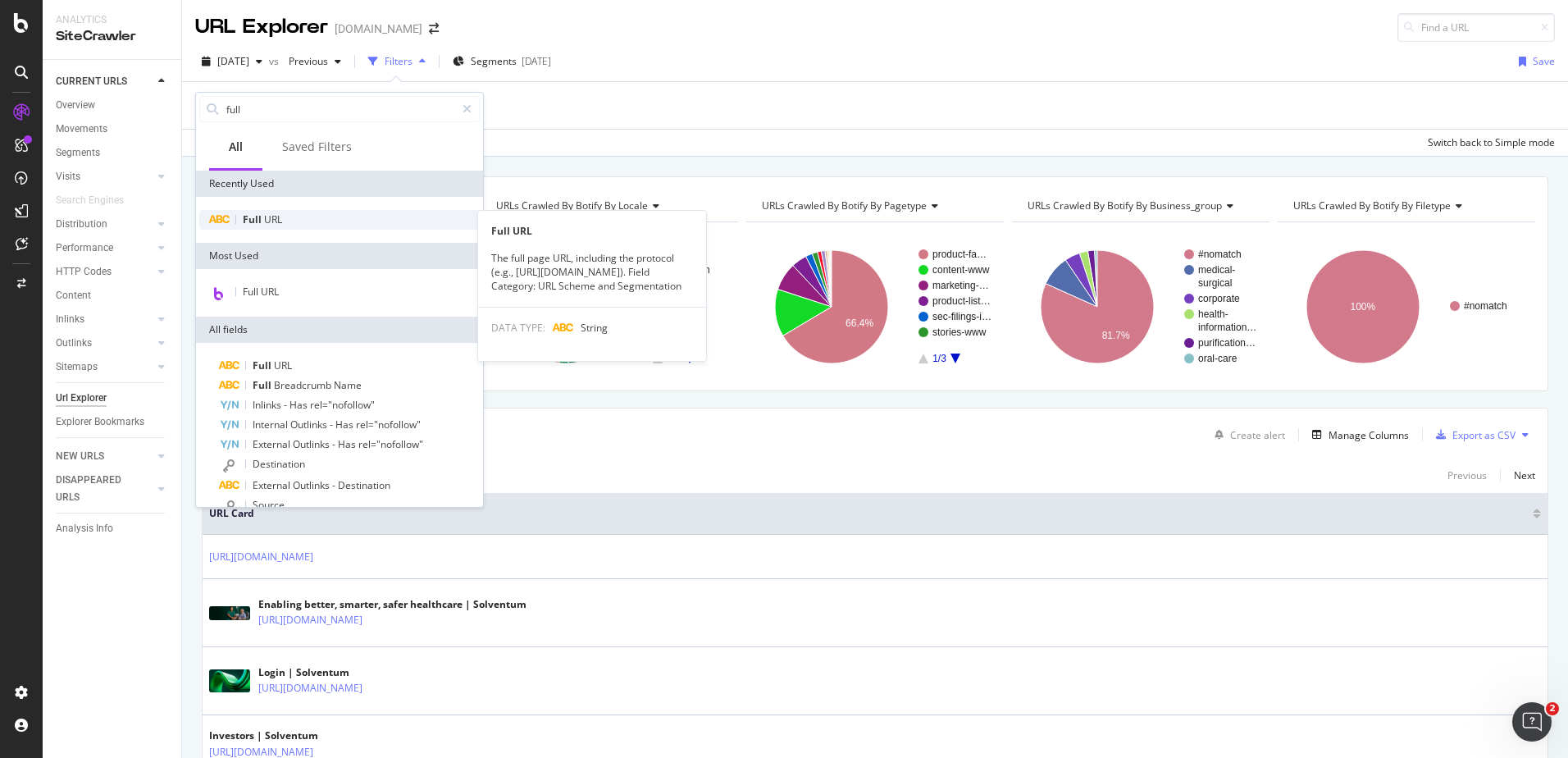
type input "full"
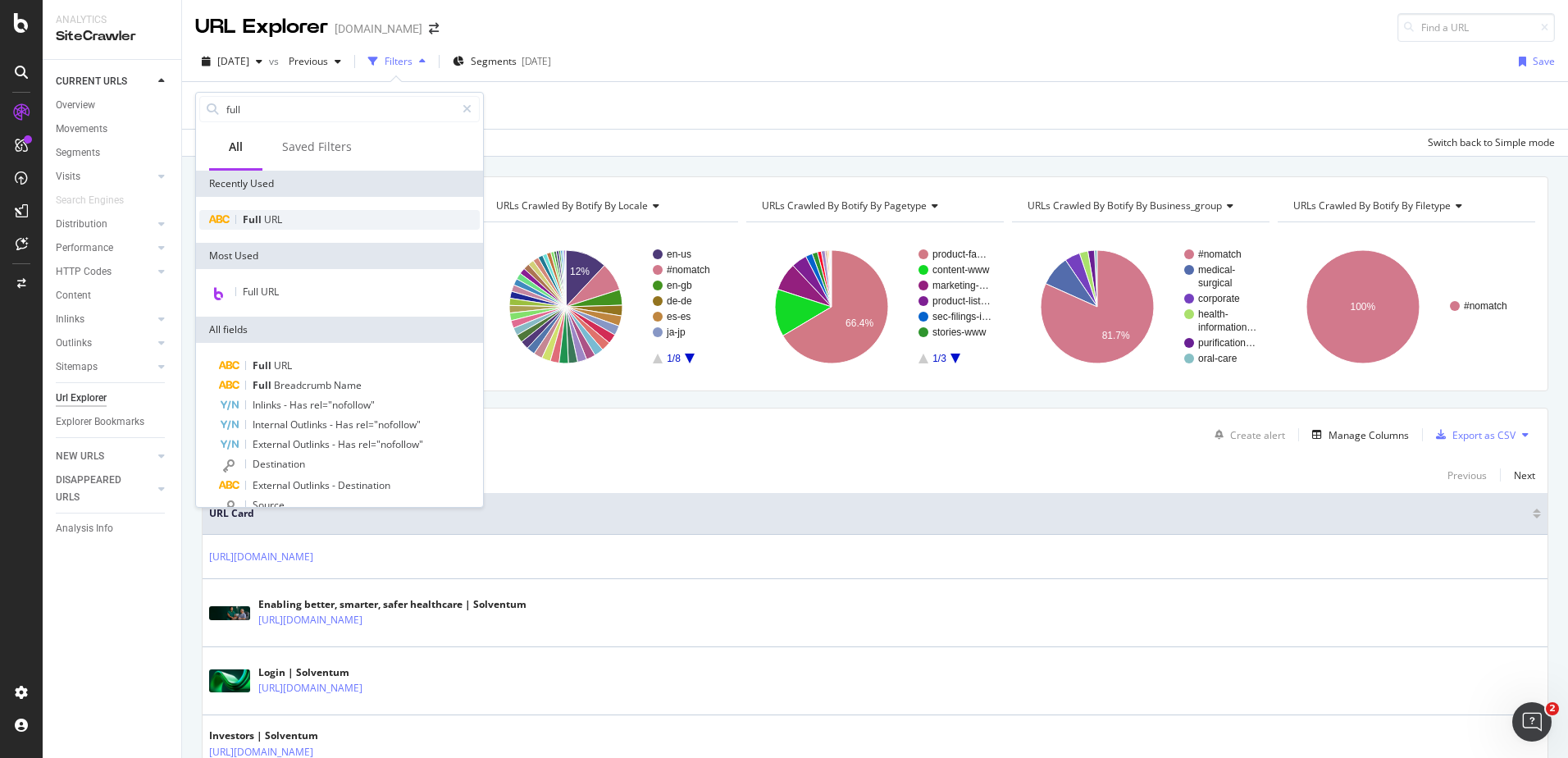
click at [263, 228] on div "Full URL" at bounding box center [339, 220] width 281 height 20
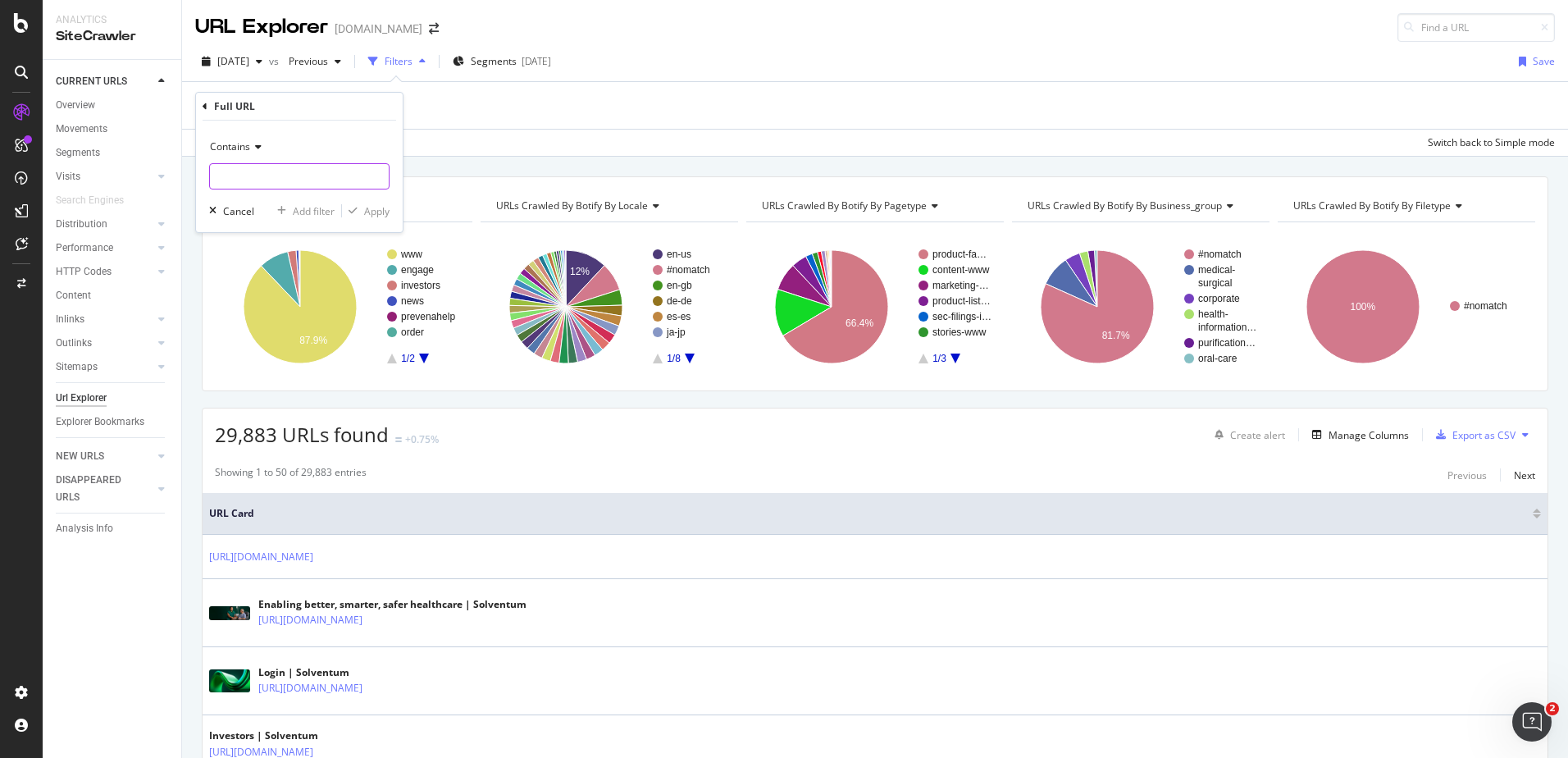
click at [252, 176] on input "text" at bounding box center [299, 176] width 179 height 27
type input "/en-cl/"
click at [371, 210] on div "Apply" at bounding box center [377, 211] width 26 height 14
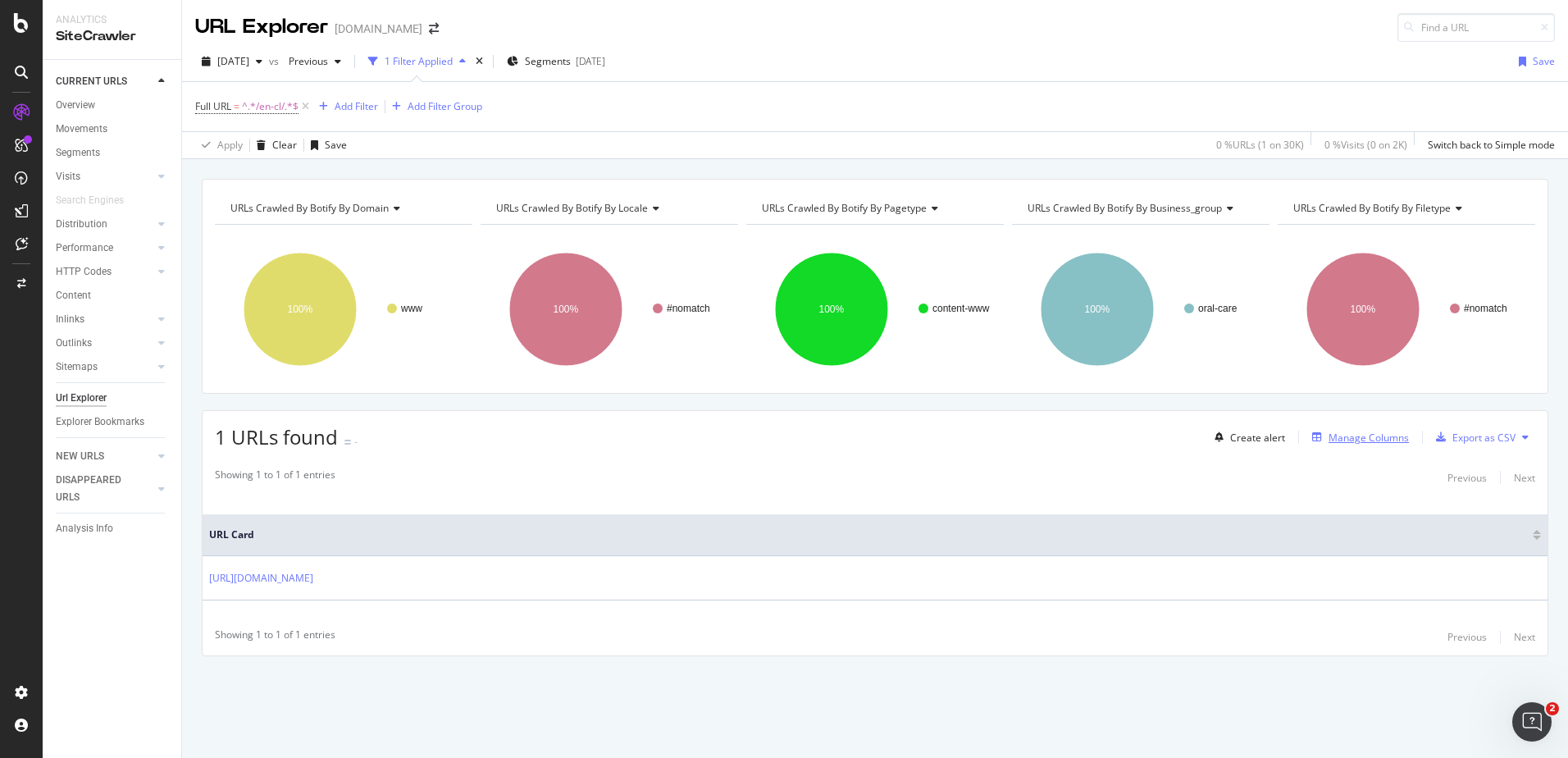
click at [1339, 434] on div "Manage Columns" at bounding box center [1369, 437] width 81 height 14
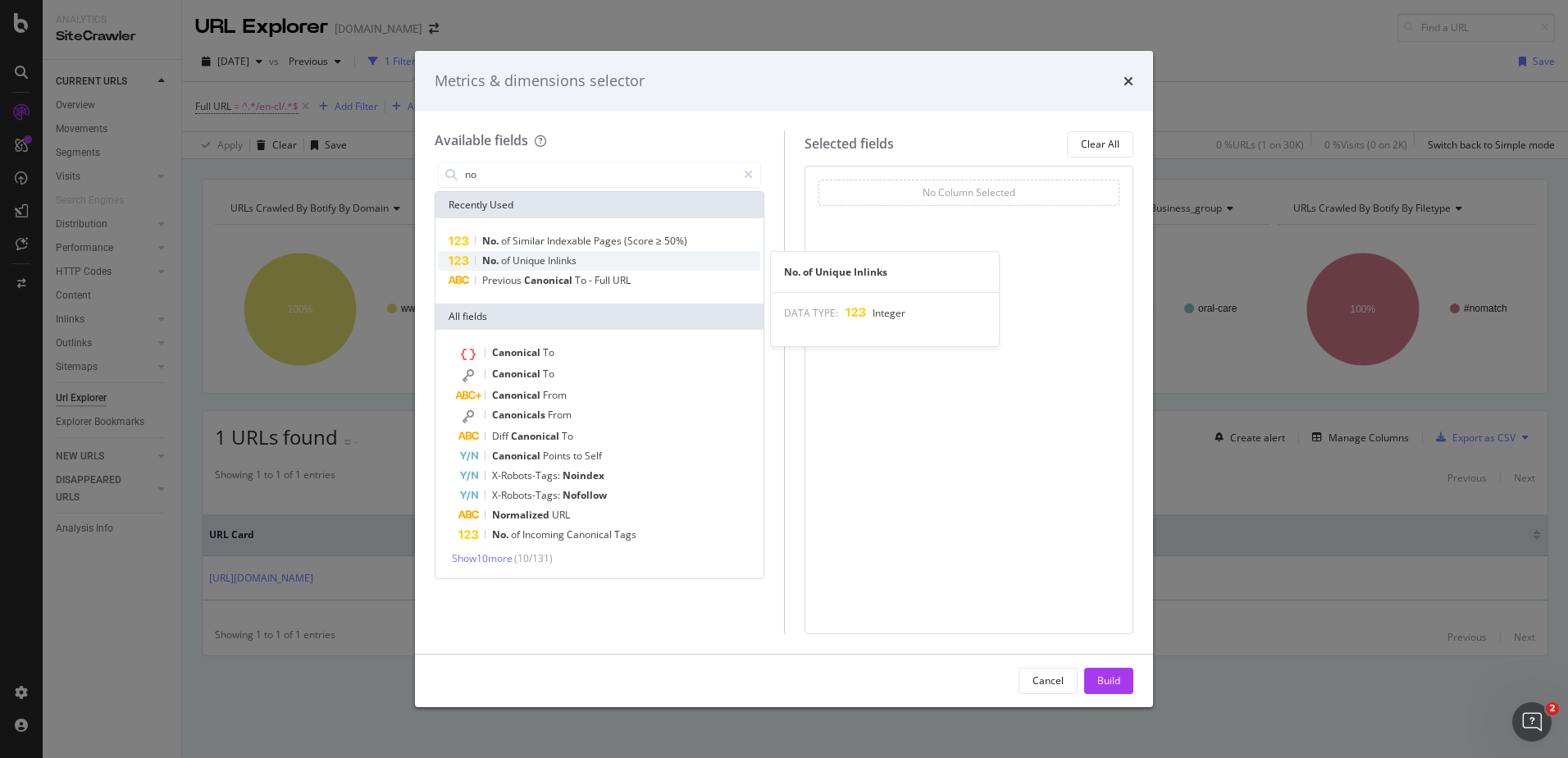
type input "no"
click at [620, 259] on div "No. of Unique Inlinks" at bounding box center [599, 261] width 322 height 20
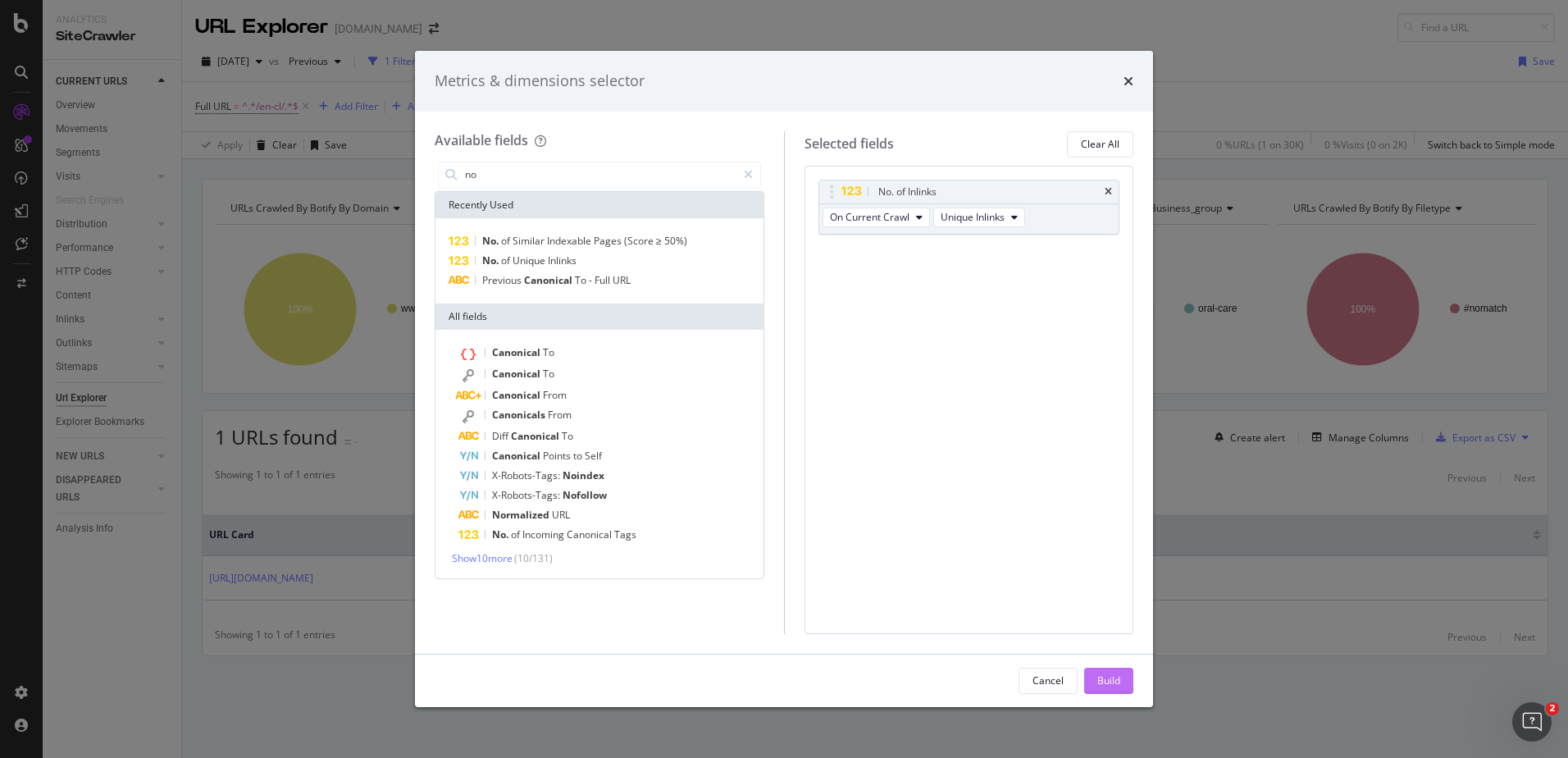
click at [1107, 670] on div "Build" at bounding box center [1108, 680] width 23 height 25
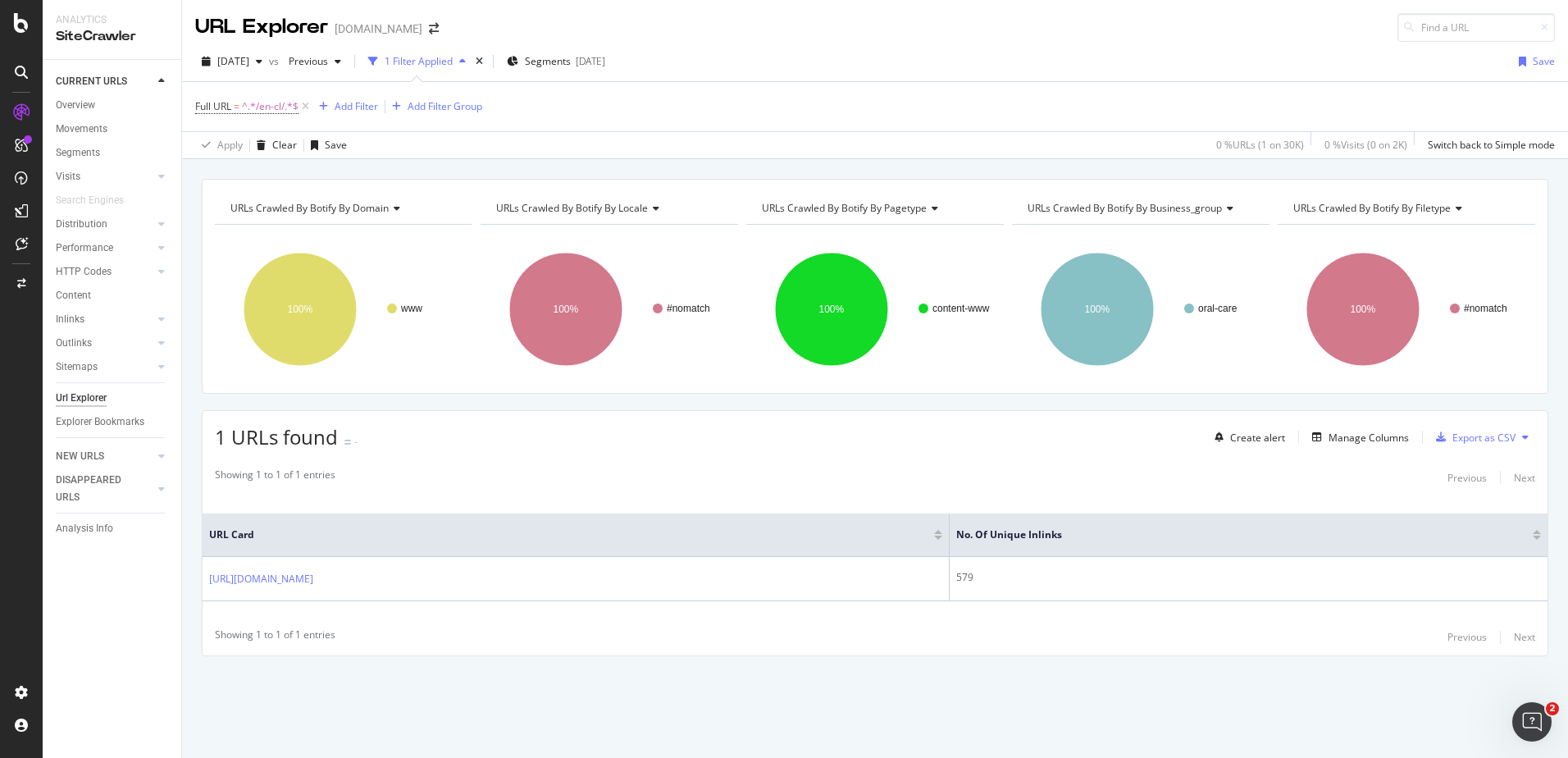
click at [705, 648] on div "Showing 1 to 1 of 1 entries Previous Next URL Card No. of Unique Inlinks https:…" at bounding box center [875, 556] width 1345 height 196
click at [1376, 439] on div "Manage Columns" at bounding box center [1369, 437] width 81 height 14
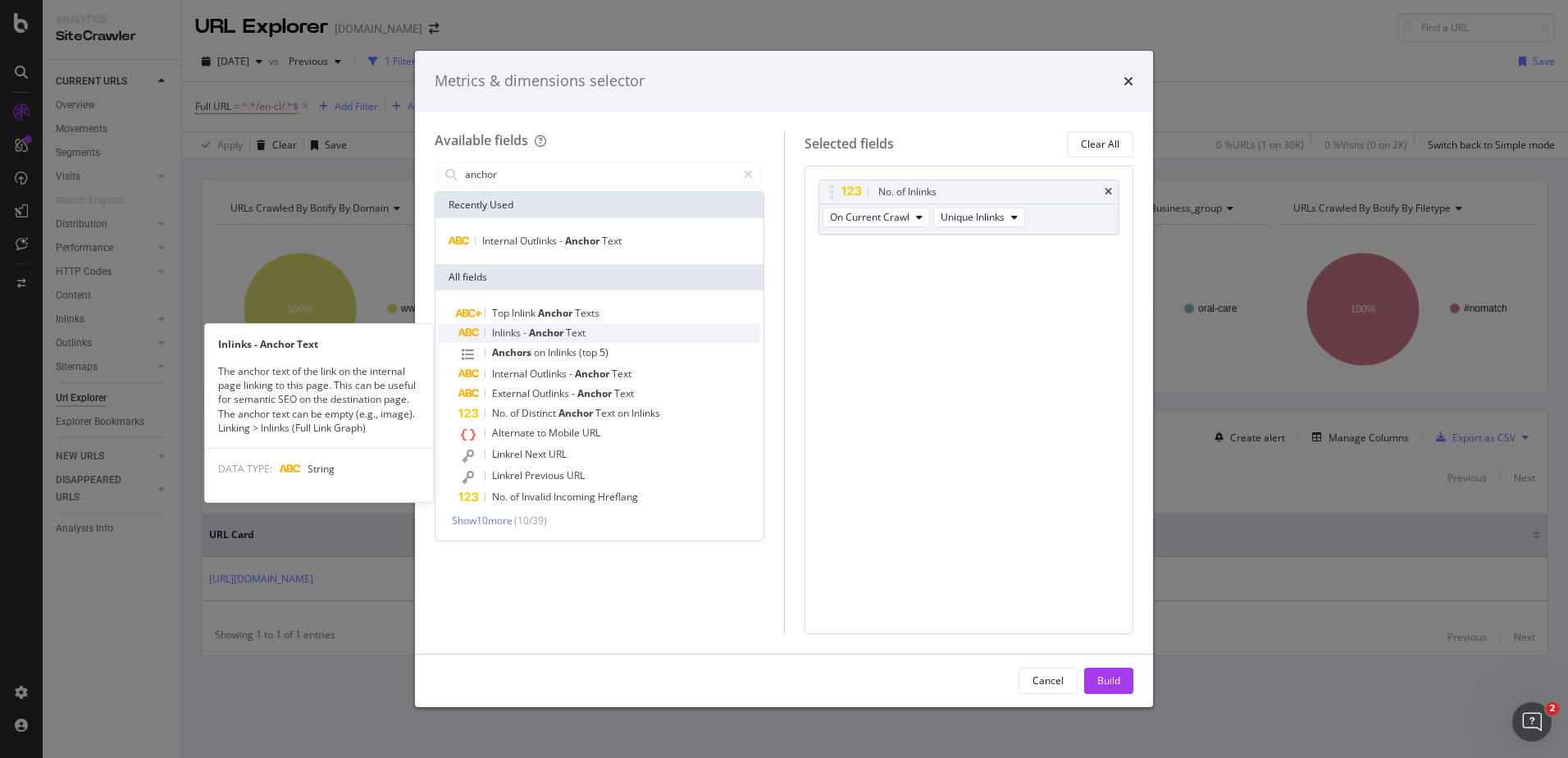
type input "anchor"
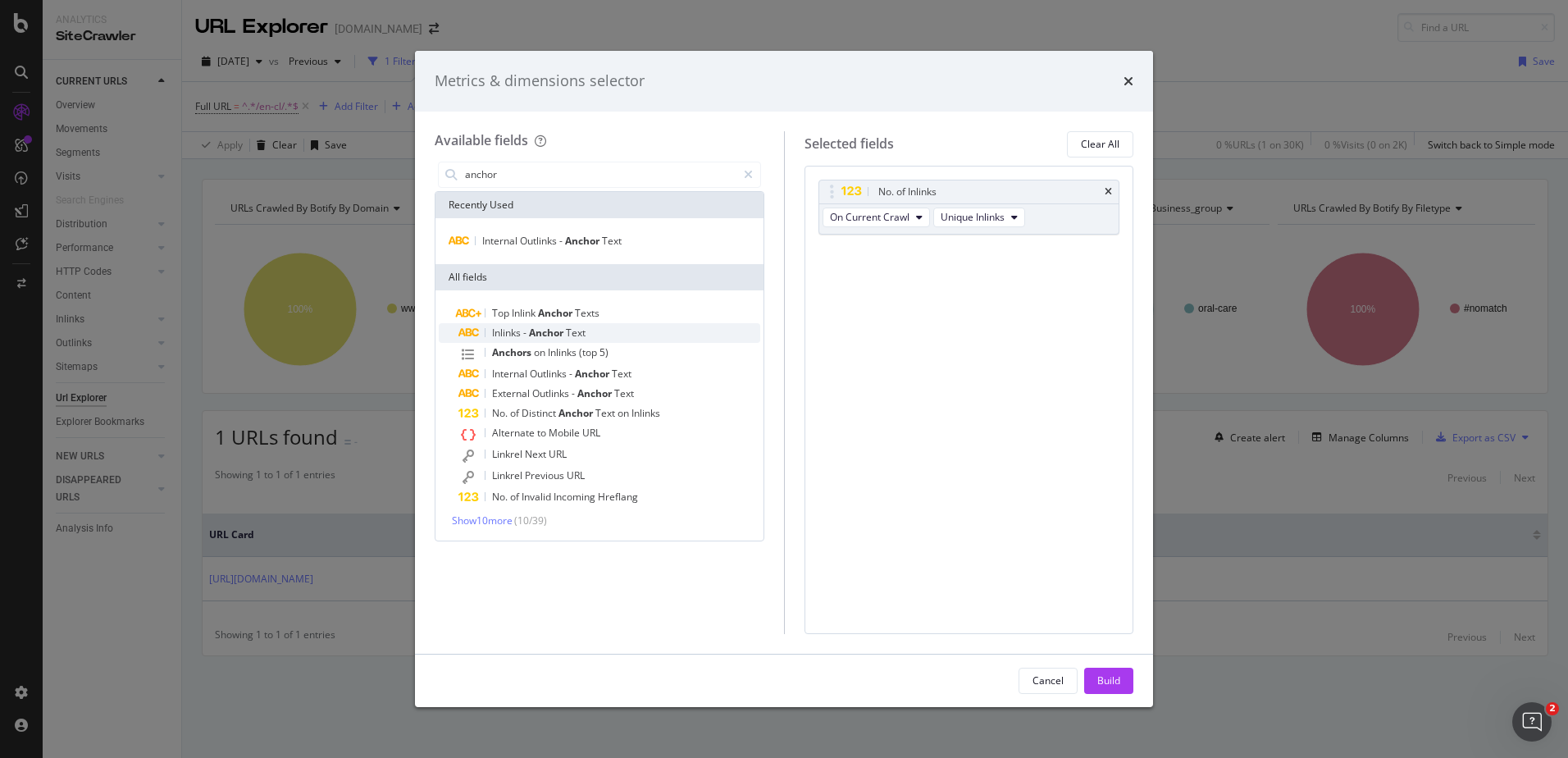
click at [564, 331] on span "Anchor" at bounding box center [546, 333] width 36 height 14
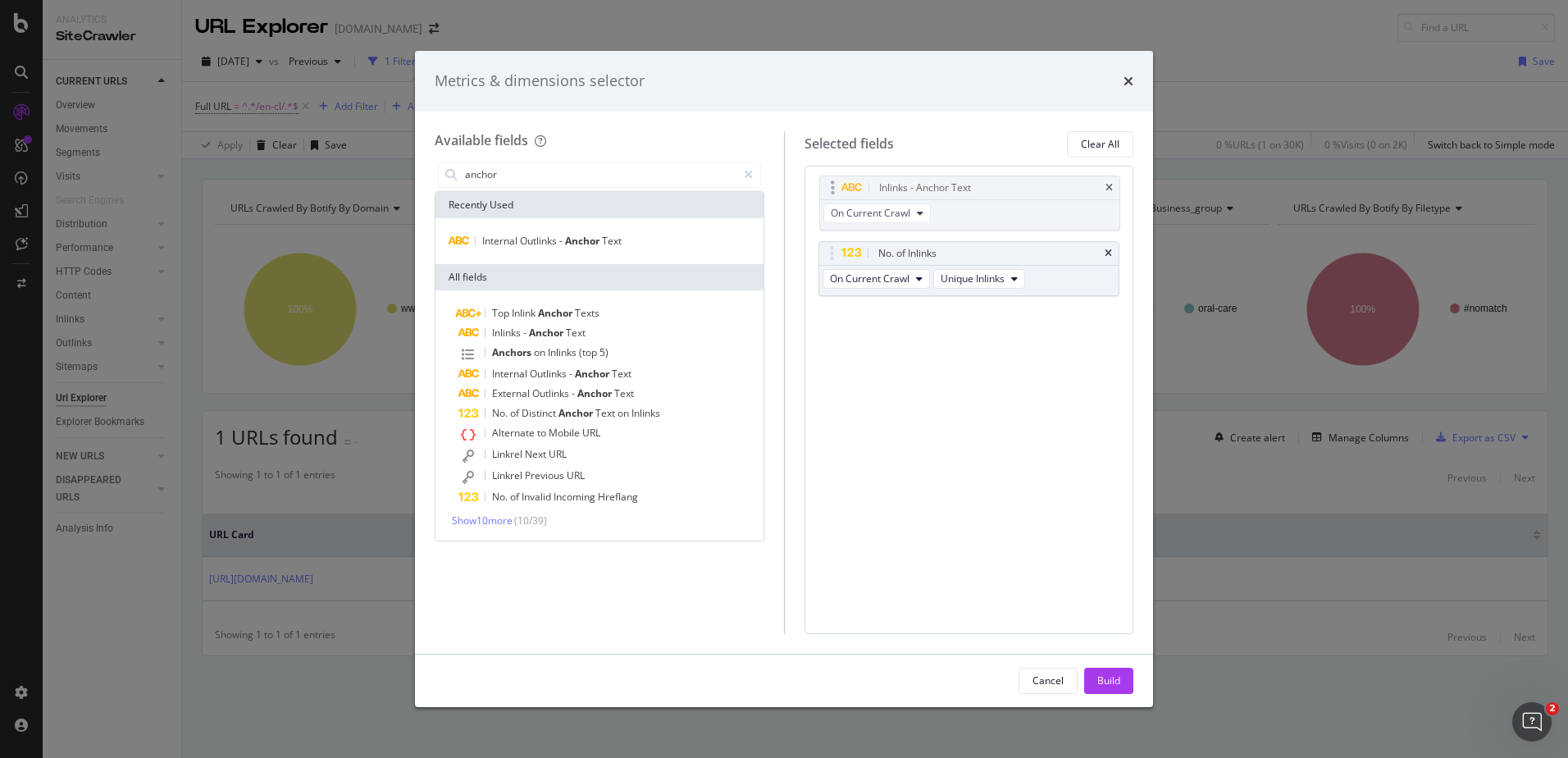
drag, startPoint x: 828, startPoint y: 253, endPoint x: 829, endPoint y: 187, distance: 66.0
click at [829, 187] on body "Analytics SiteCrawler CURRENT URLS Overview Movements Segments Visits Analysis …" at bounding box center [784, 379] width 1568 height 758
click at [1098, 683] on div "Build" at bounding box center [1108, 680] width 23 height 14
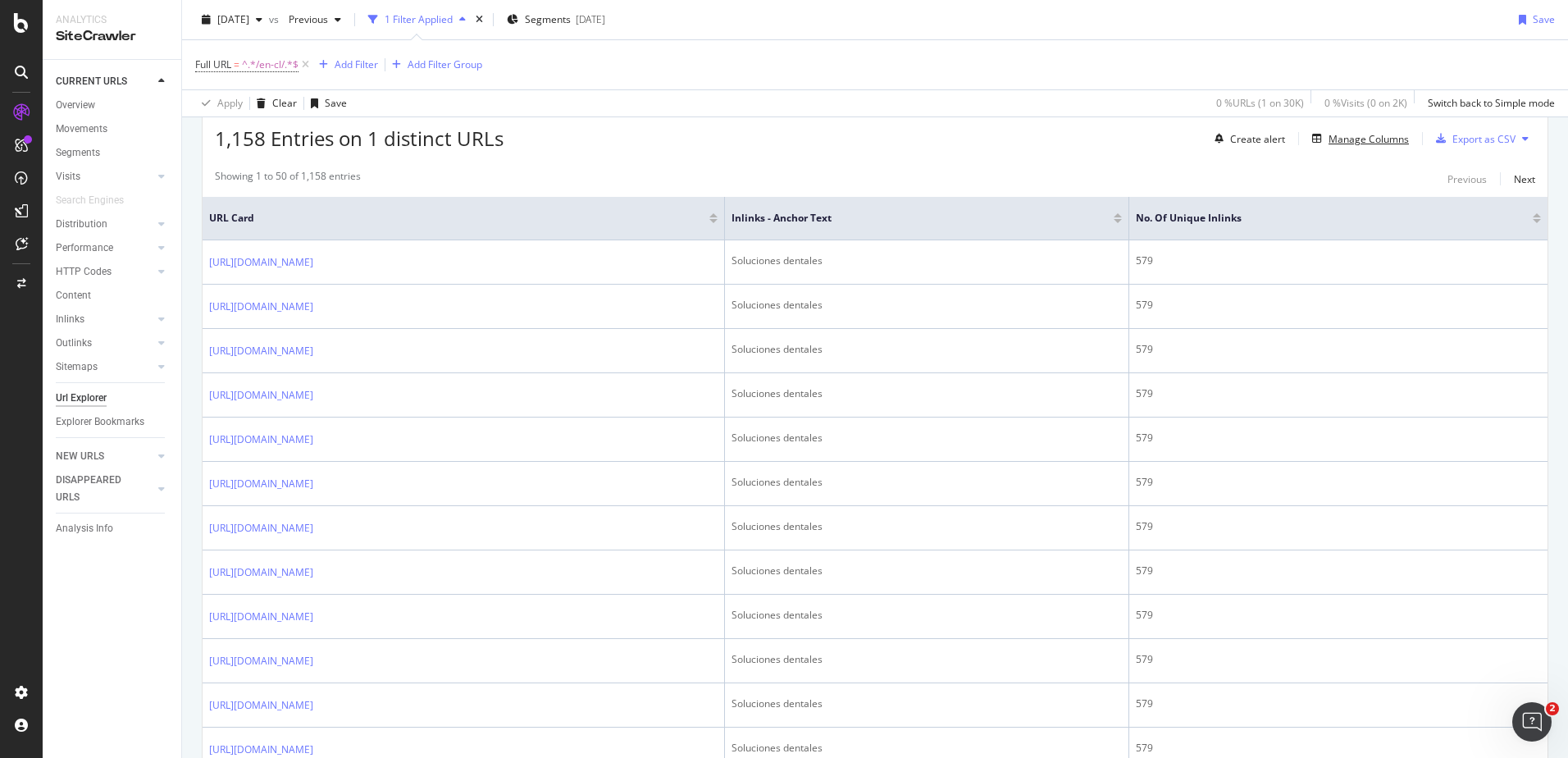
scroll to position [315, 0]
